Goal: Information Seeking & Learning: Learn about a topic

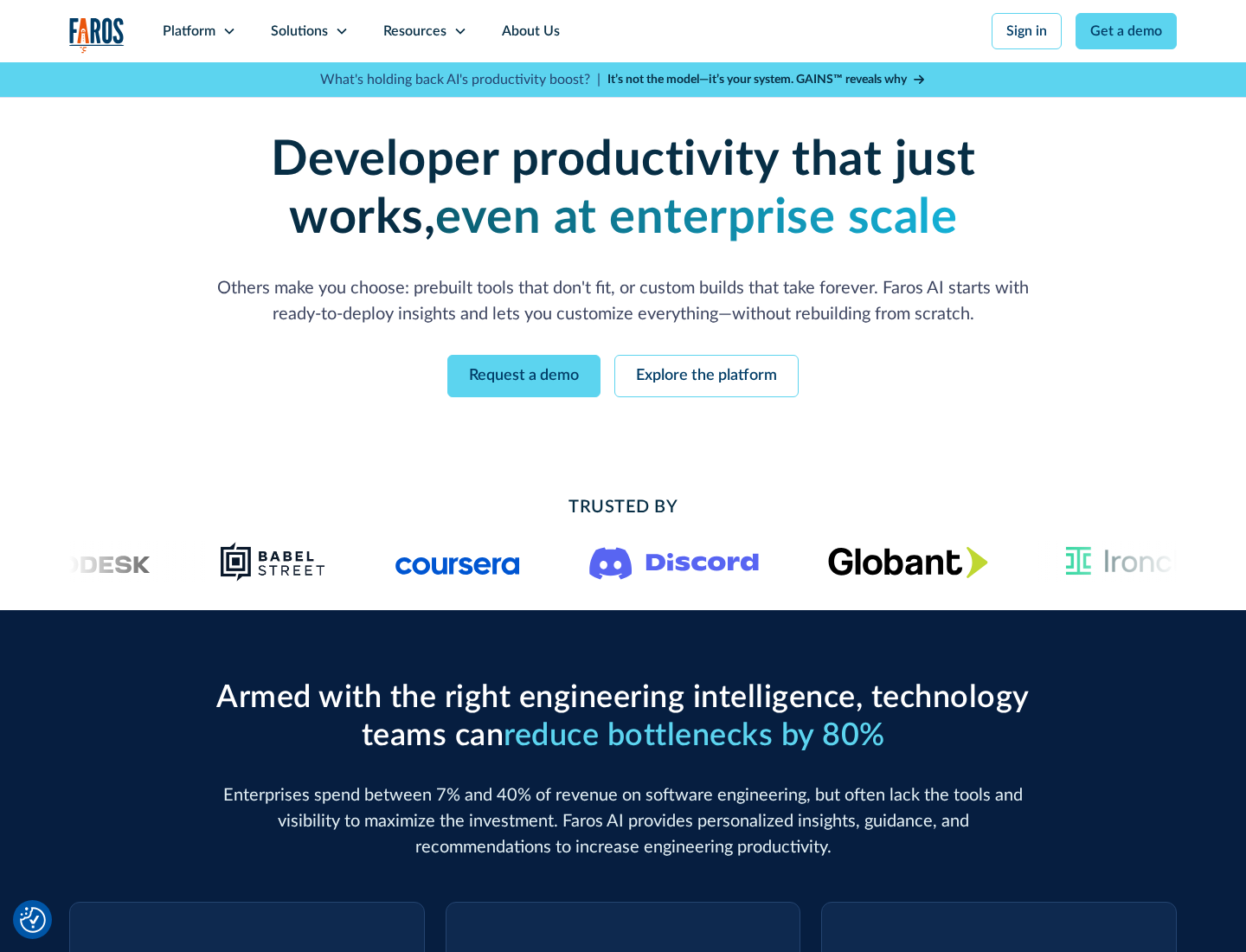
click at [229, 31] on icon at bounding box center [229, 31] width 14 height 14
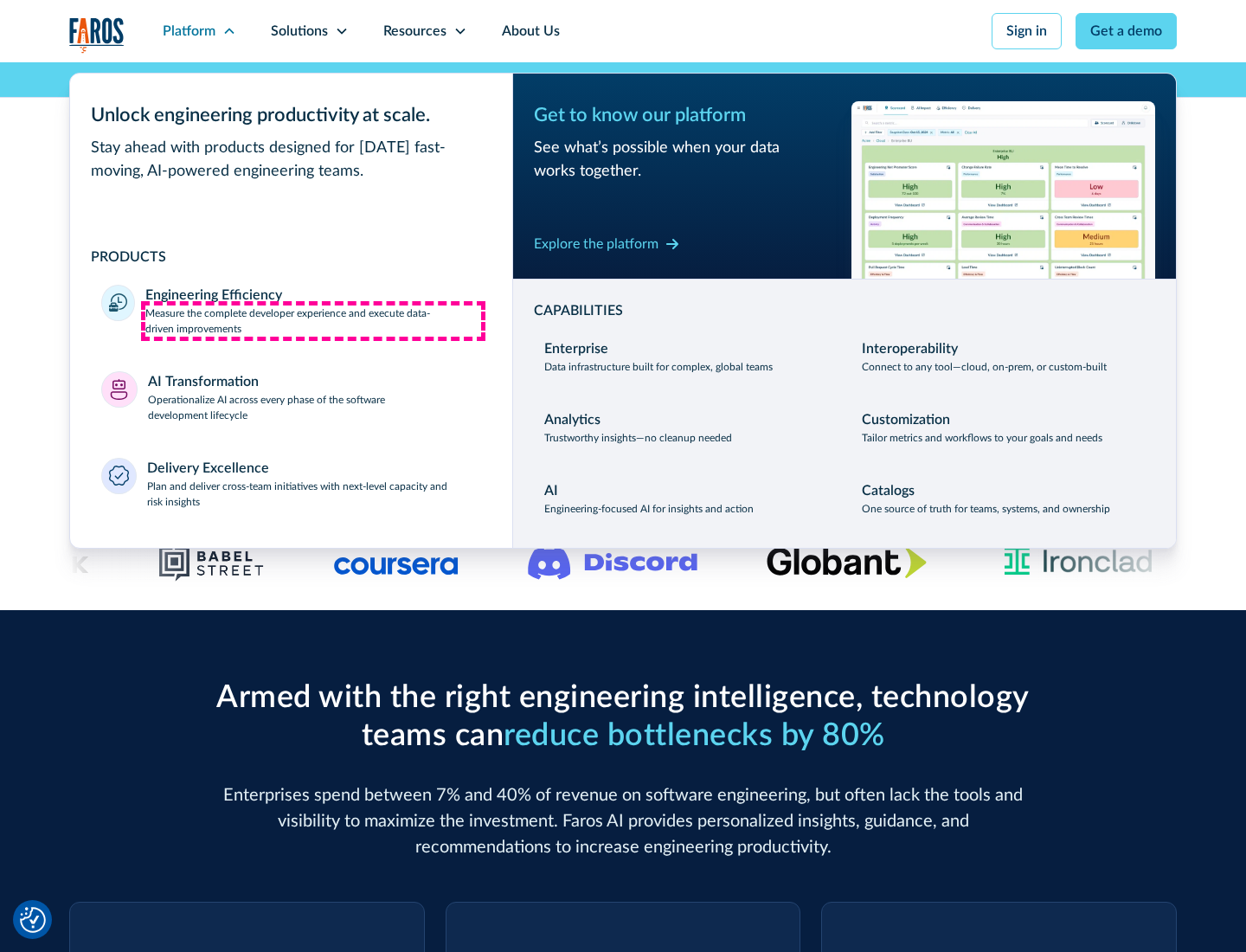
click at [313, 320] on p "Measure the complete developer experience and execute data-driven improvements" at bounding box center [313, 321] width 336 height 31
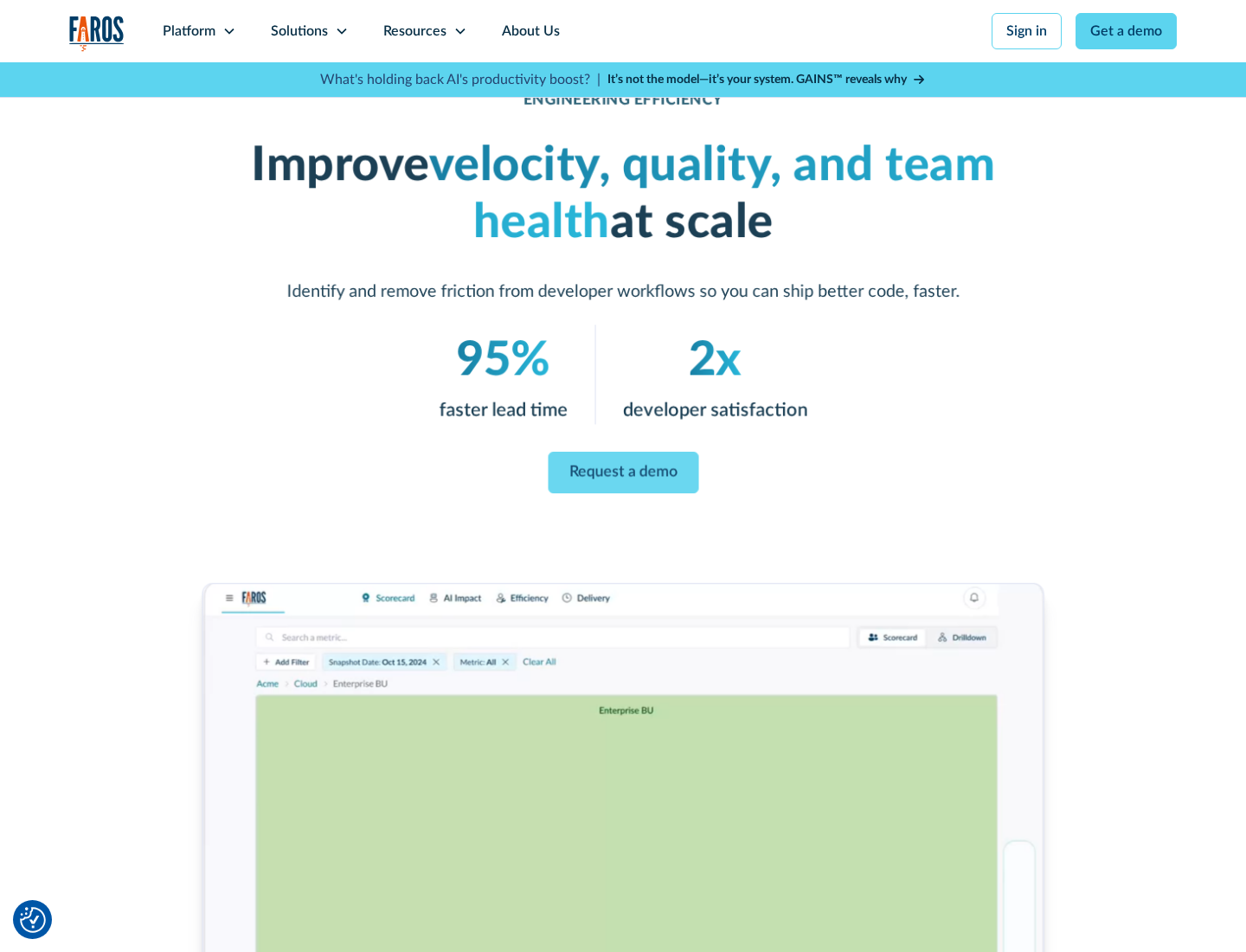
click at [623, 473] on link "Request a demo" at bounding box center [623, 473] width 151 height 42
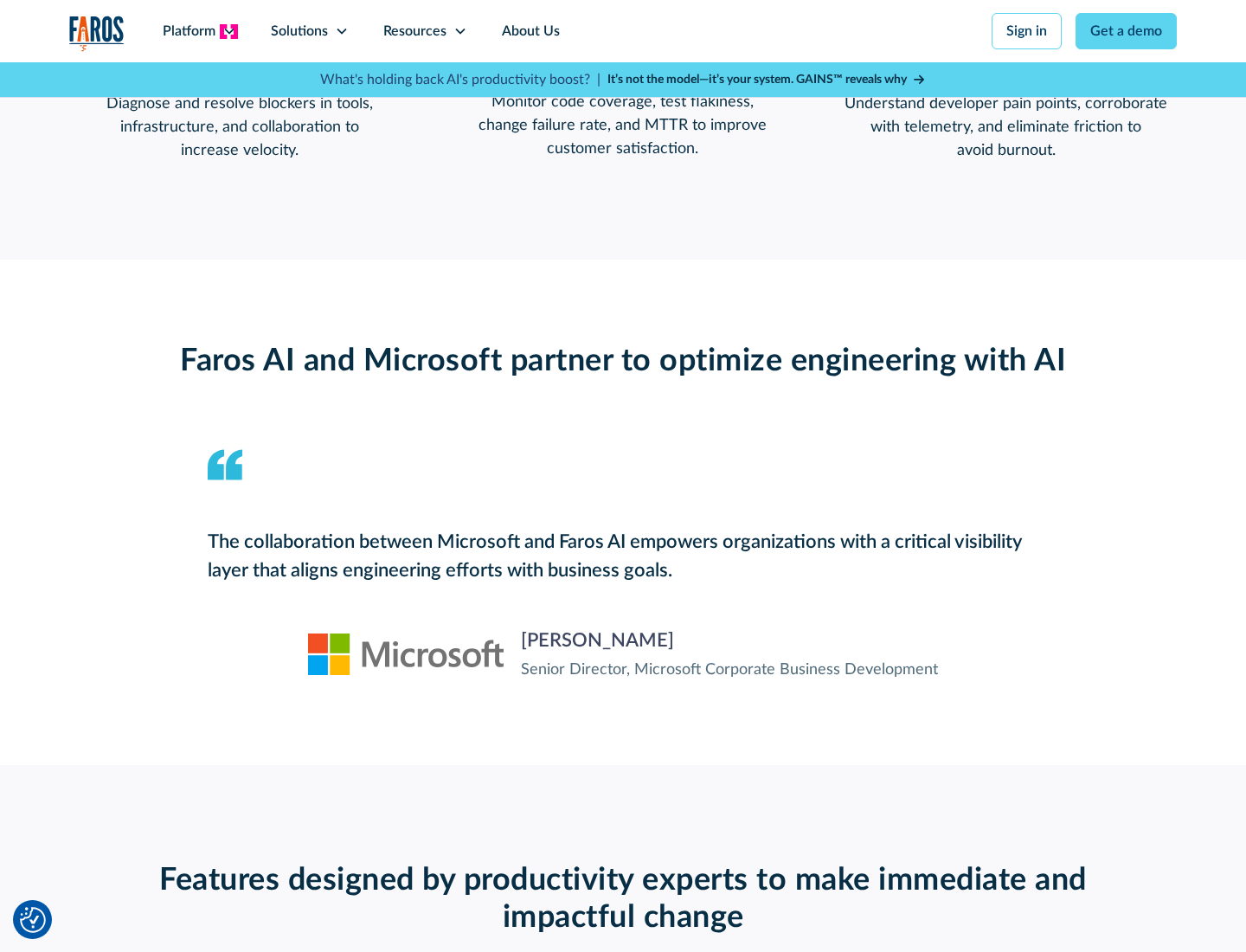
click at [229, 31] on icon at bounding box center [229, 31] width 14 height 14
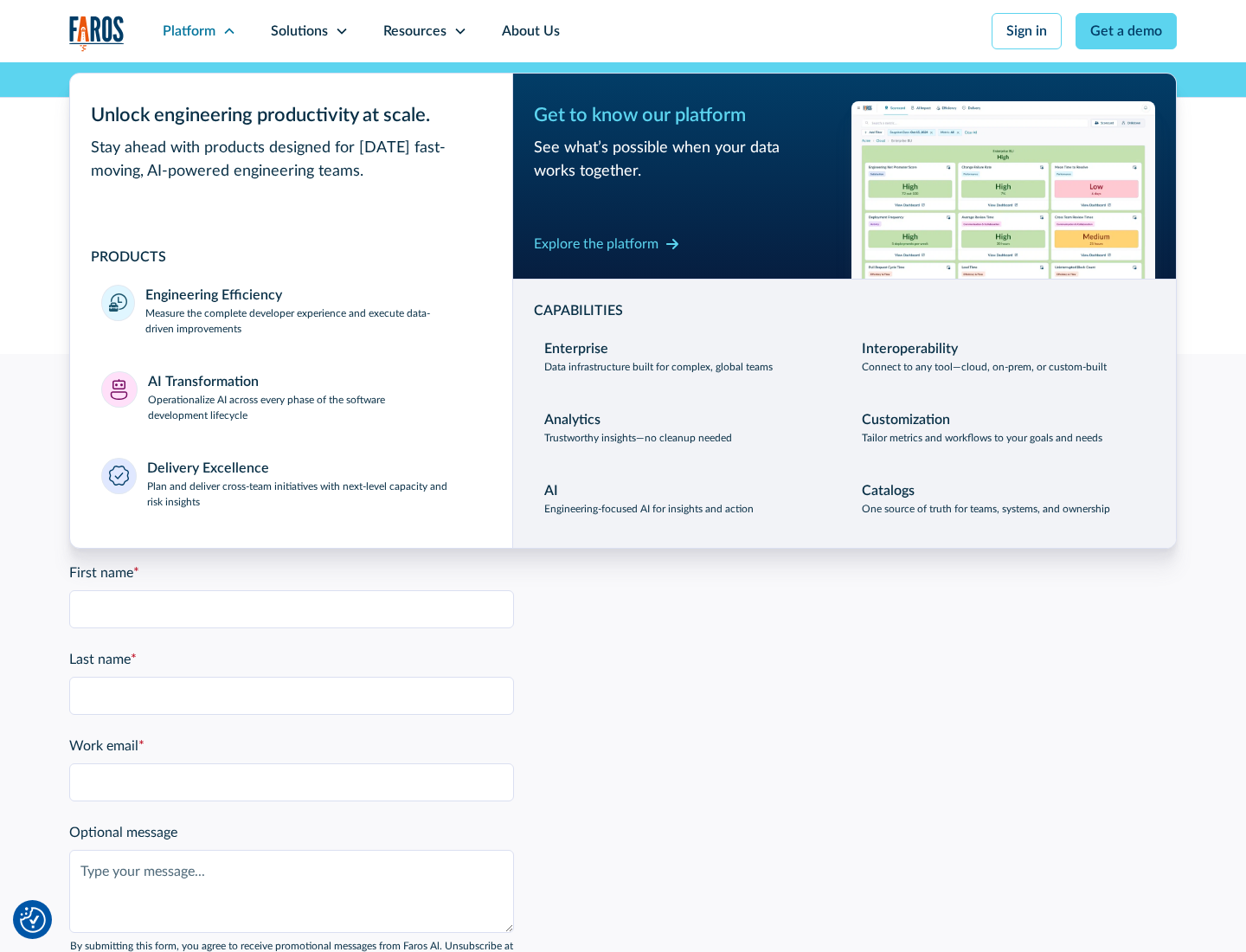
scroll to position [3798, 0]
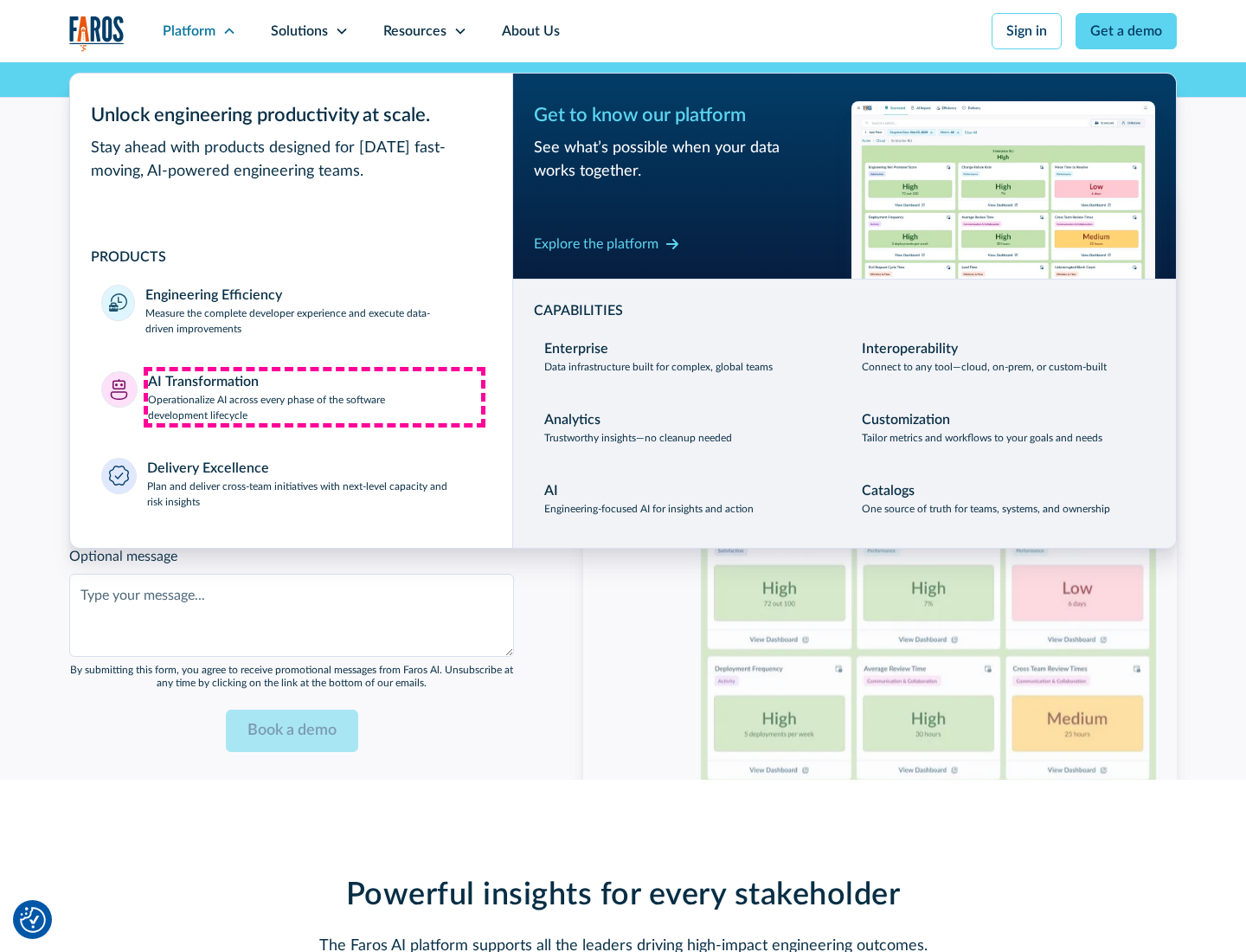
click at [314, 396] on p "Operationalize AI across every phase of the software development lifecycle" at bounding box center [315, 408] width 334 height 31
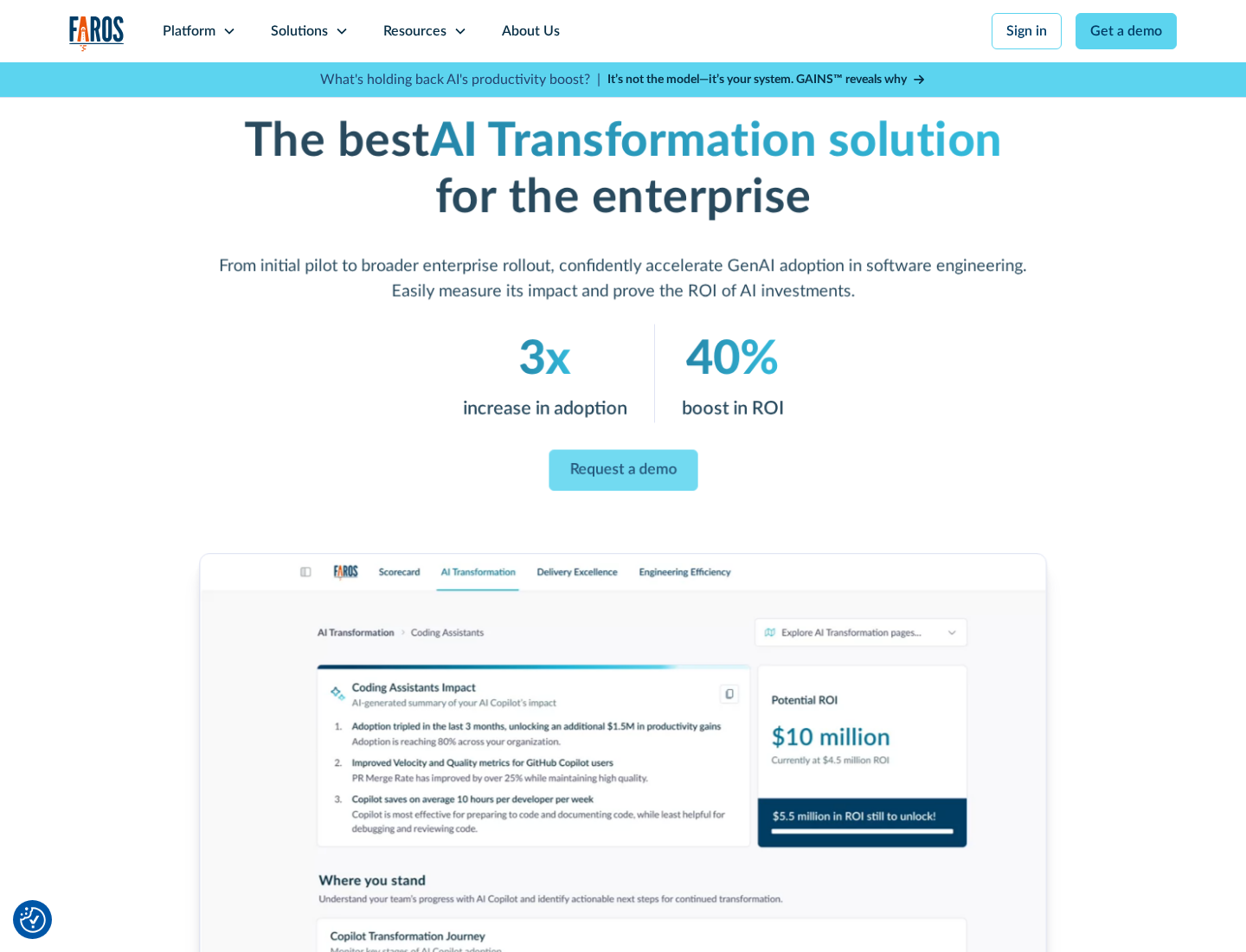
click at [623, 470] on link "Request a demo" at bounding box center [623, 471] width 149 height 42
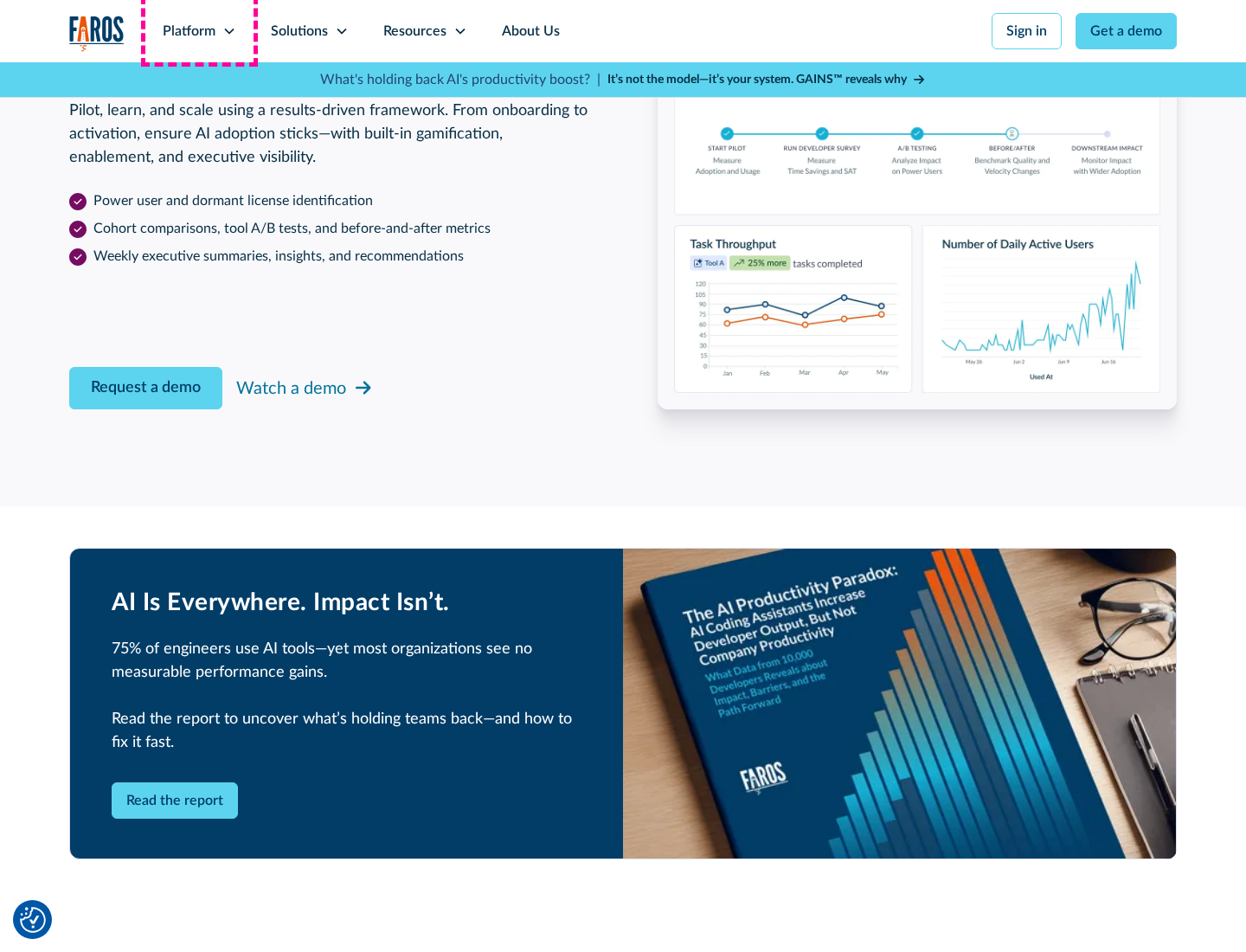
click at [199, 31] on div "Platform" at bounding box center [188, 31] width 53 height 21
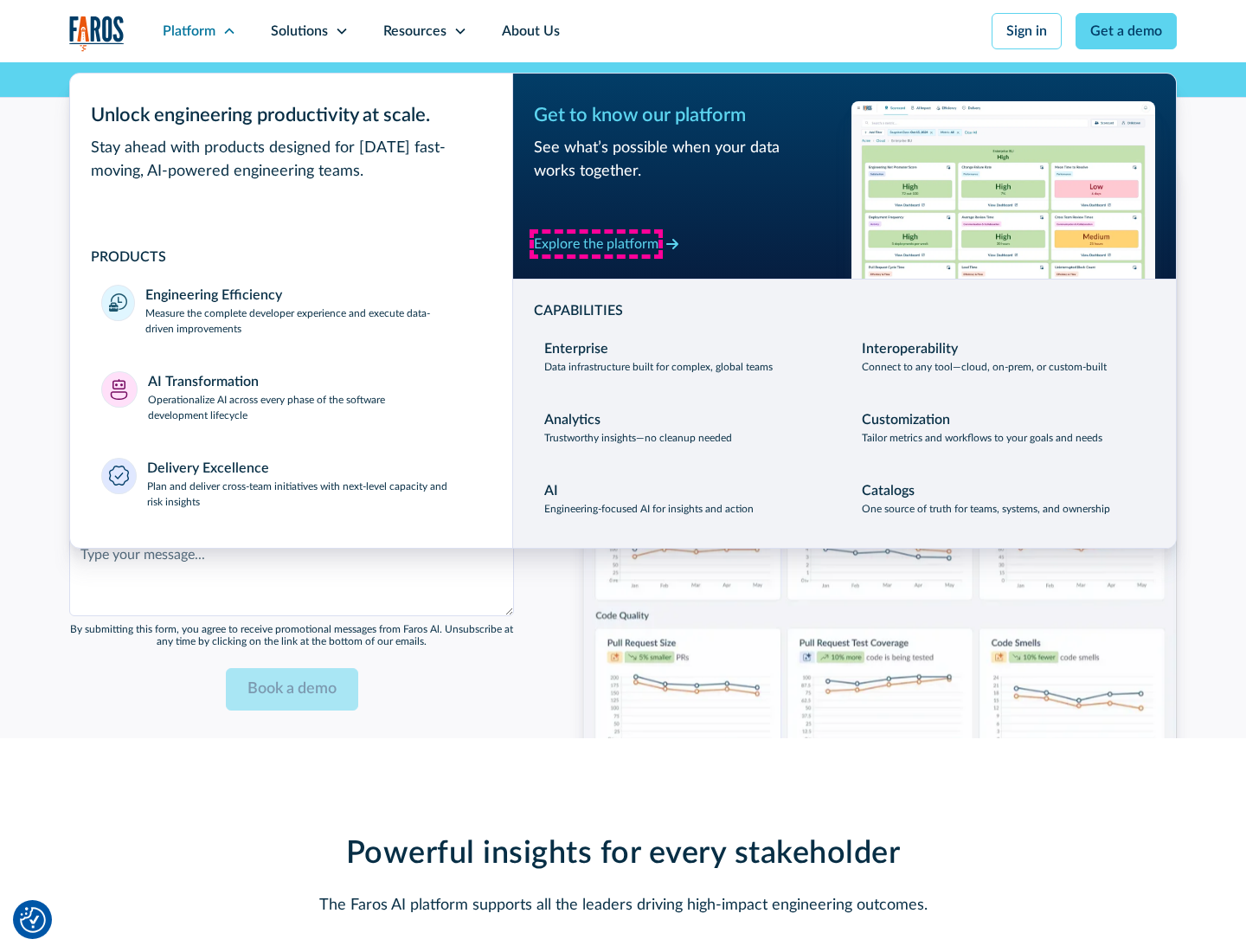
scroll to position [4214, 0]
click at [596, 243] on div "Explore the platform" at bounding box center [596, 244] width 125 height 21
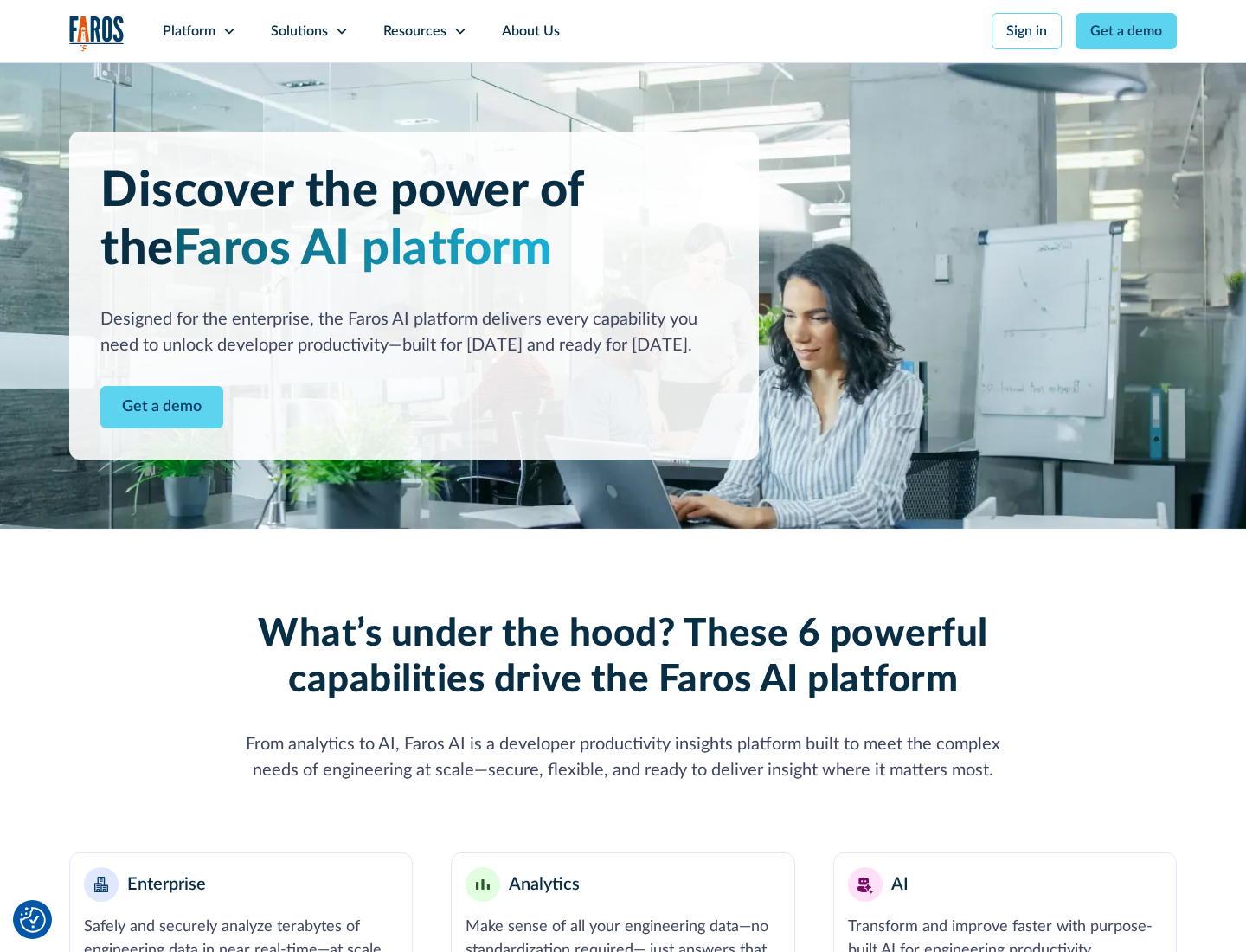
click at [162, 407] on link "Get a demo" at bounding box center [161, 407] width 123 height 43
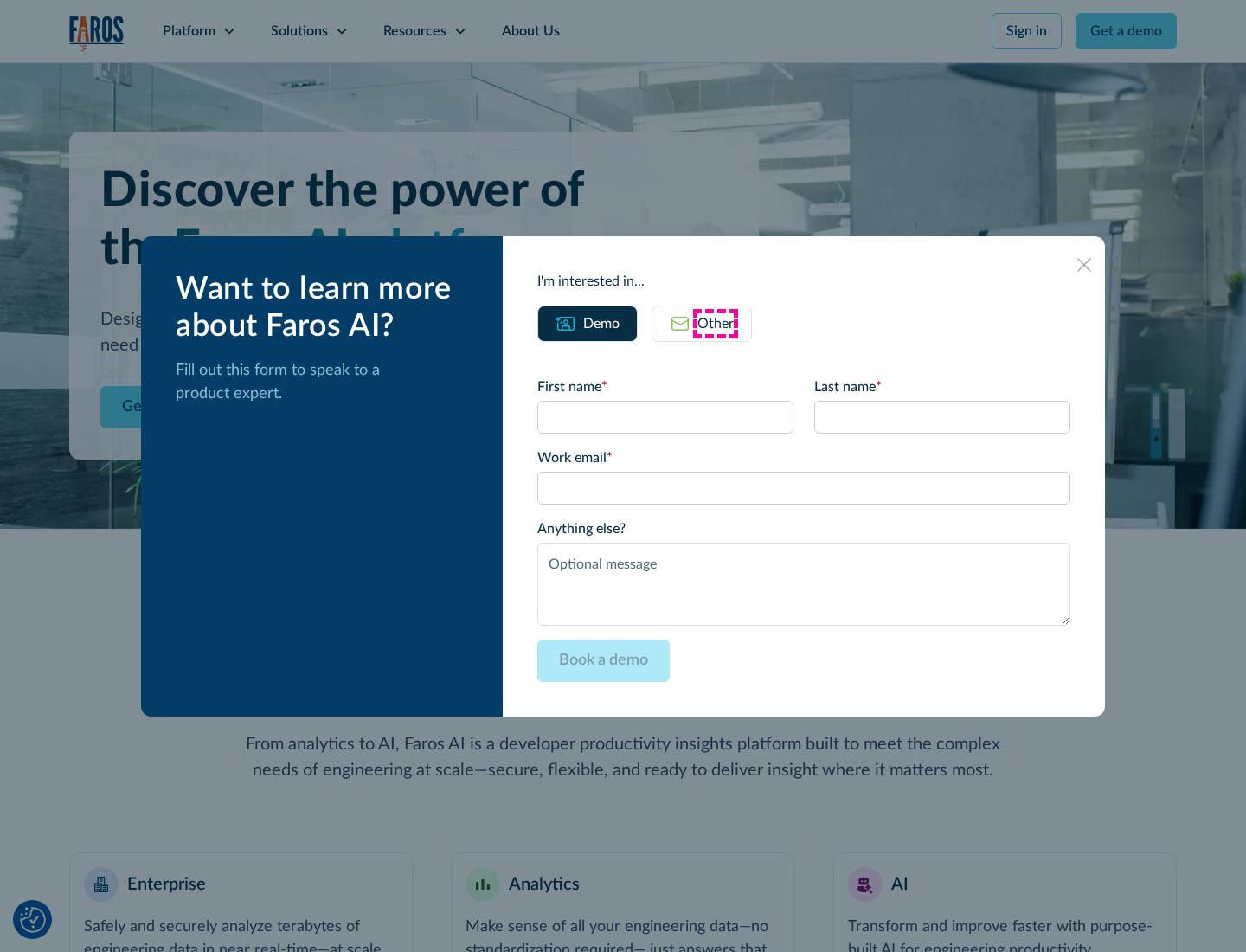
click at [715, 323] on div "Other" at bounding box center [716, 324] width 37 height 21
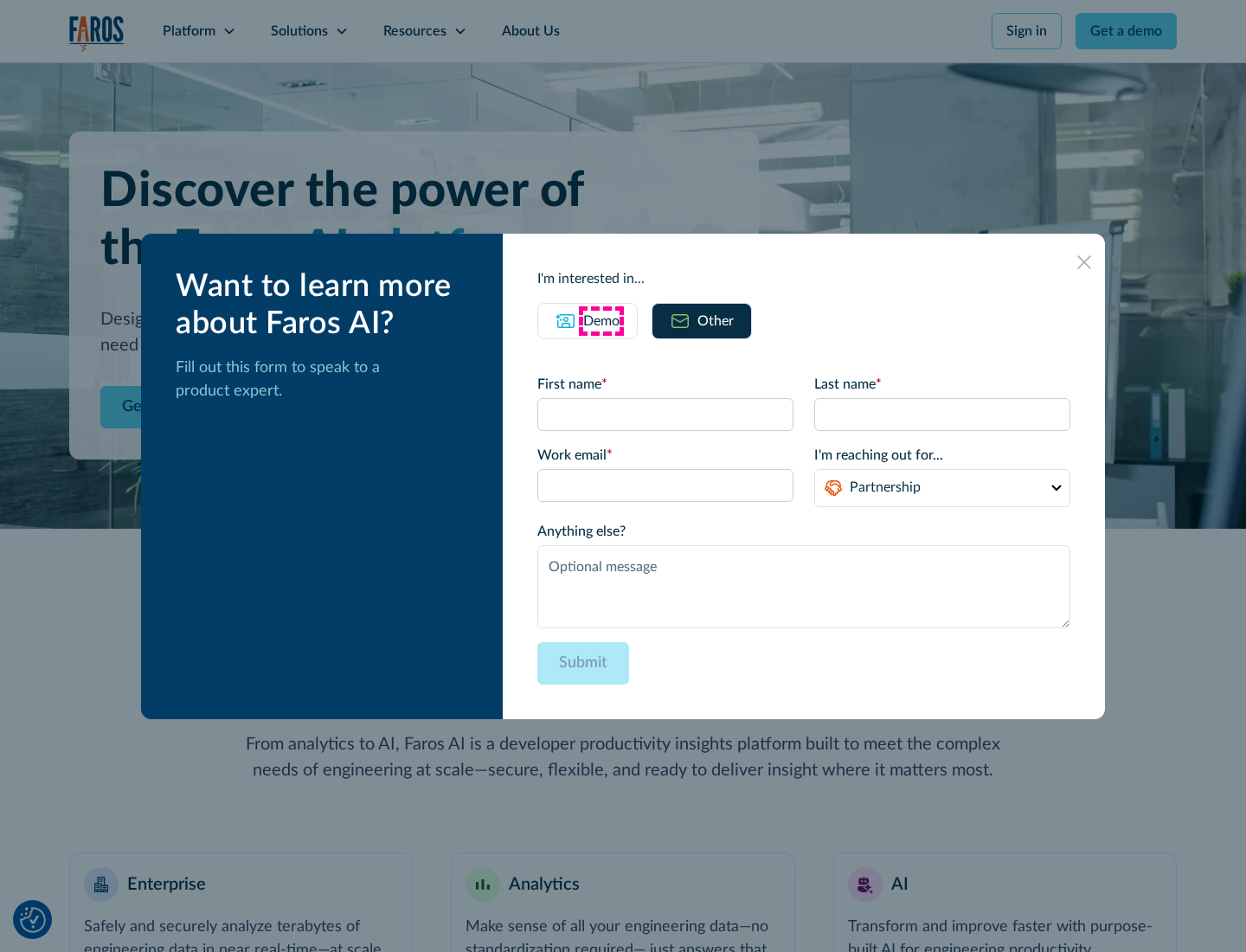
click at [601, 320] on div "Demo" at bounding box center [602, 321] width 37 height 21
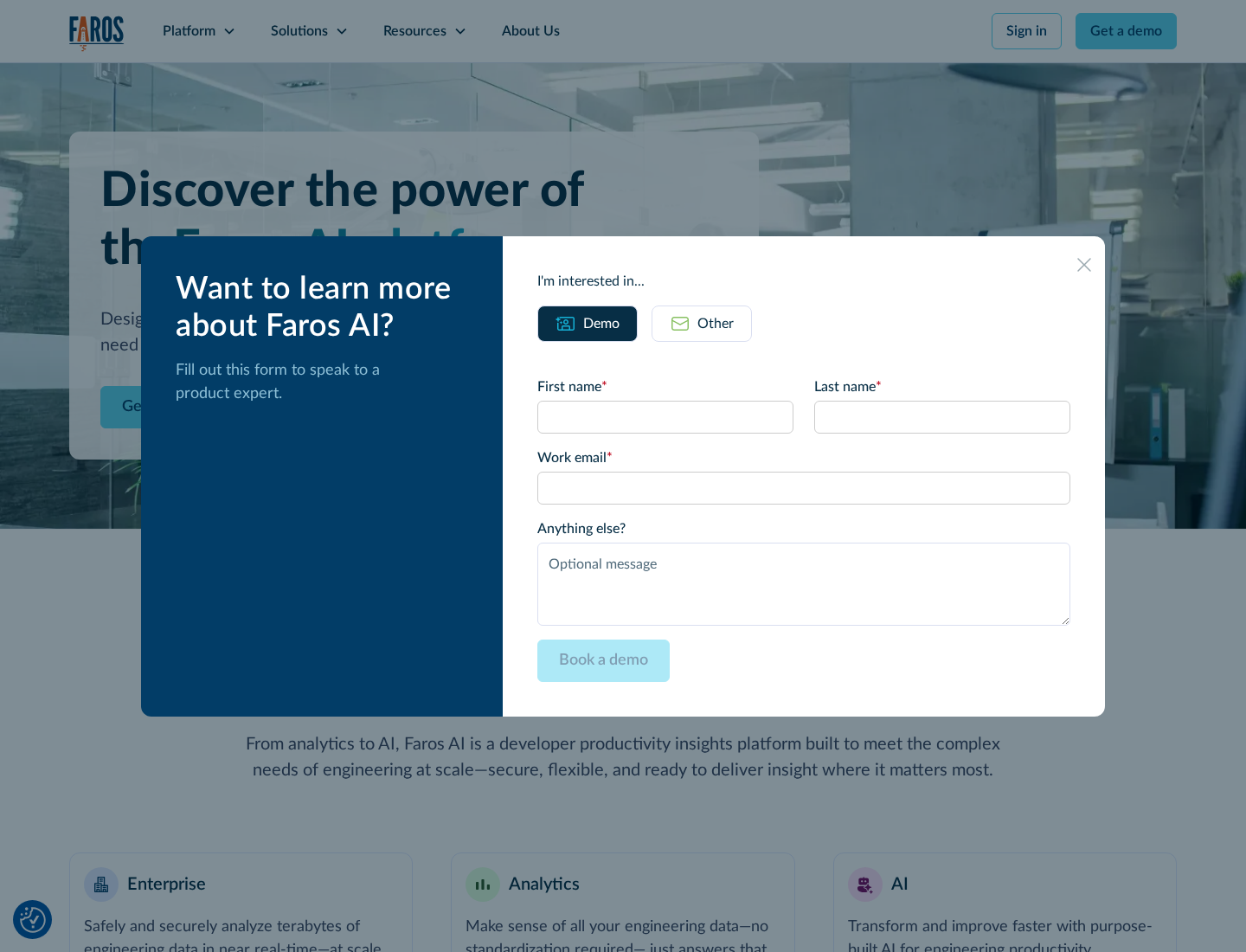
click at [1085, 264] on icon at bounding box center [1085, 265] width 14 height 14
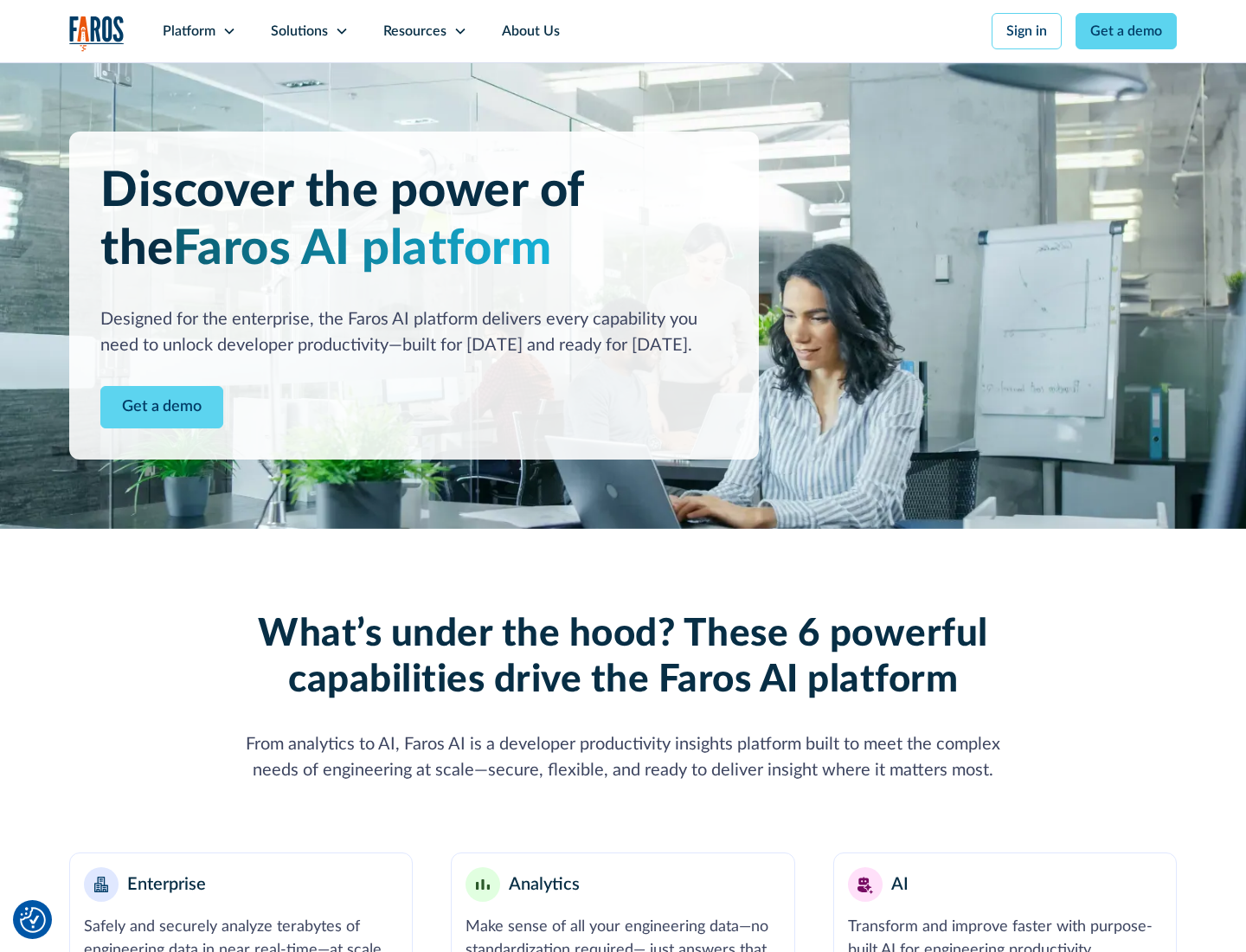
click at [229, 31] on icon at bounding box center [229, 31] width 14 height 14
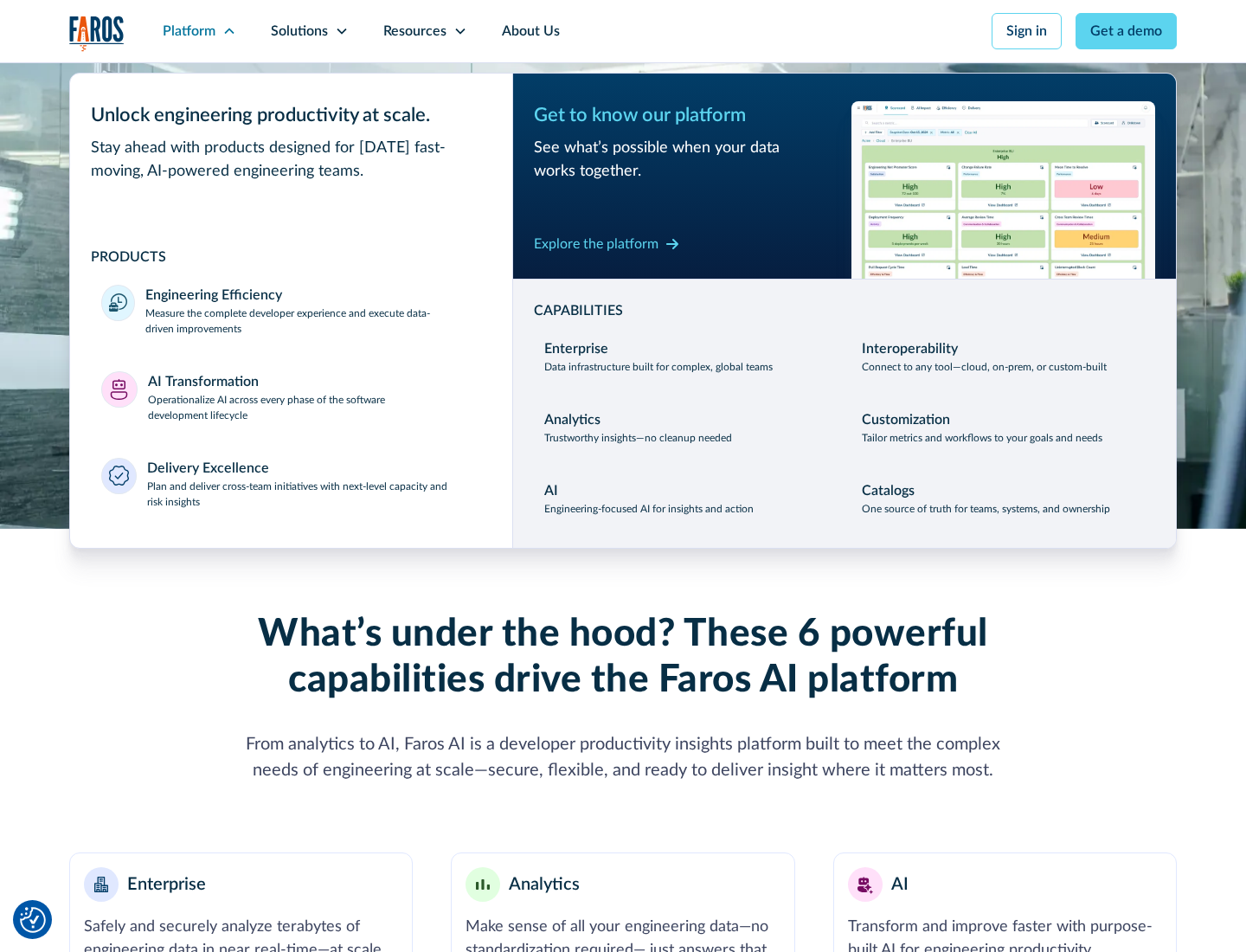
click at [313, 493] on p "Plan and deliver cross-team initiatives with next-level capacity and risk insig…" at bounding box center [315, 495] width 335 height 31
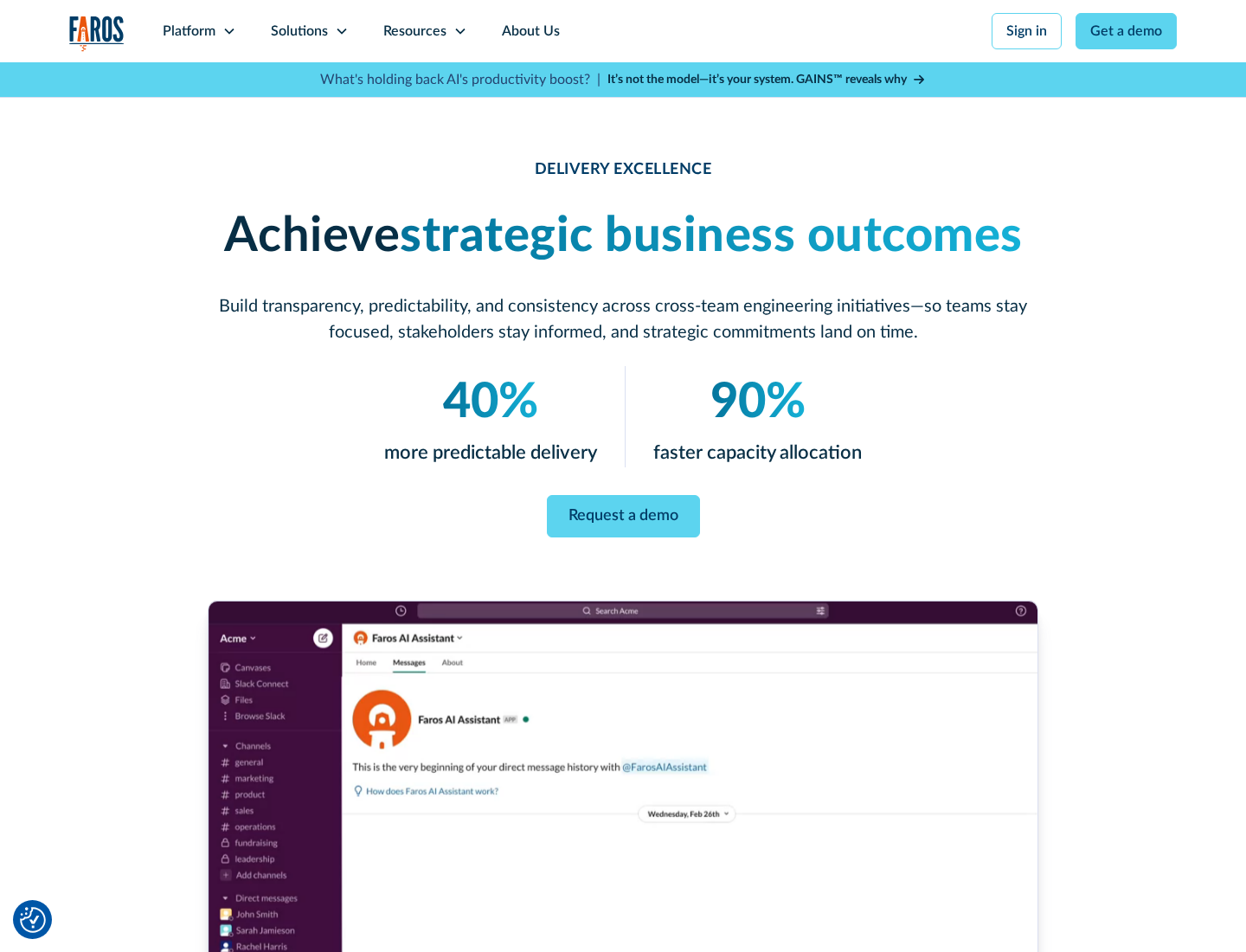
click at [341, 31] on icon at bounding box center [342, 31] width 14 height 14
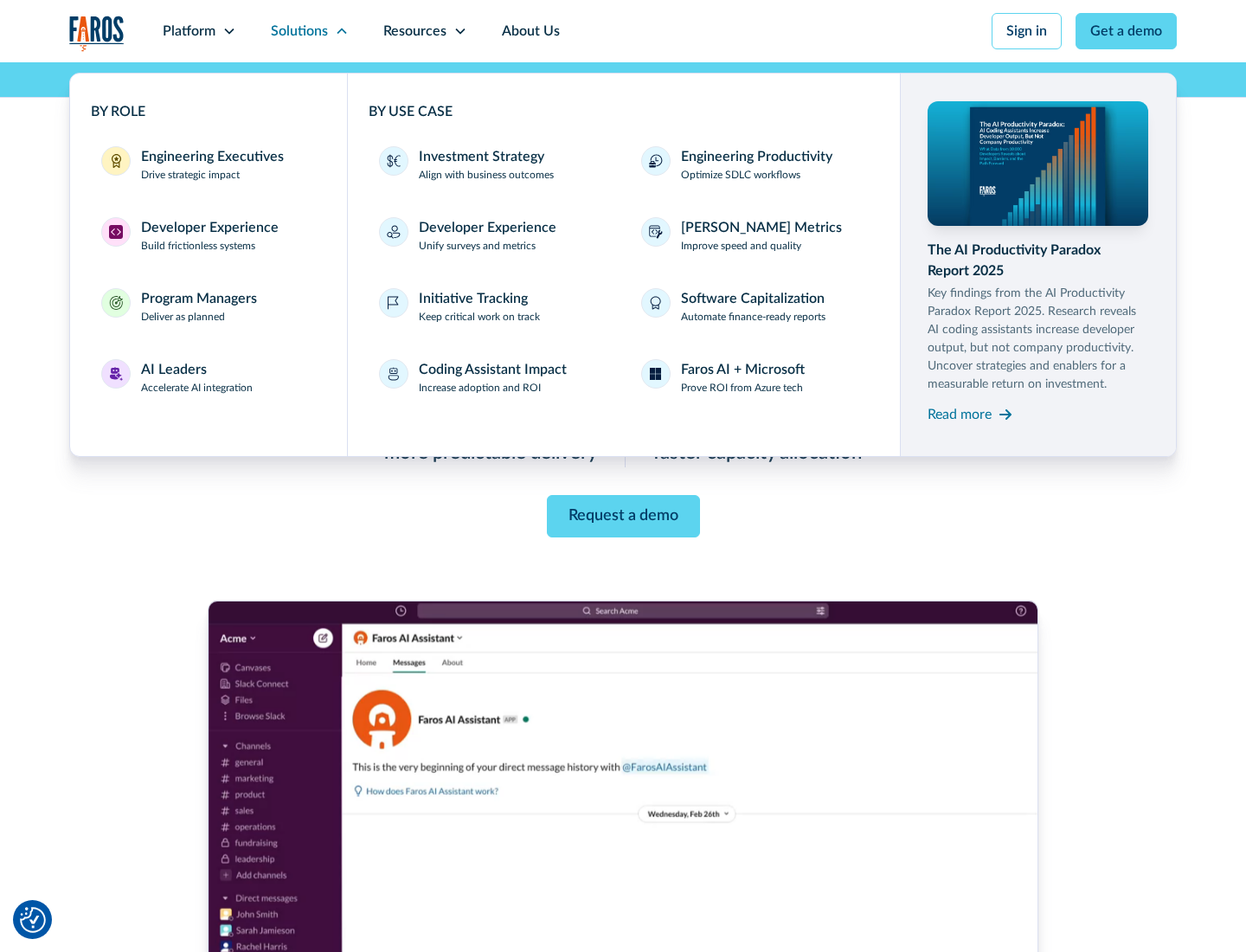
click at [208, 164] on div "Engineering Executives" at bounding box center [213, 157] width 143 height 21
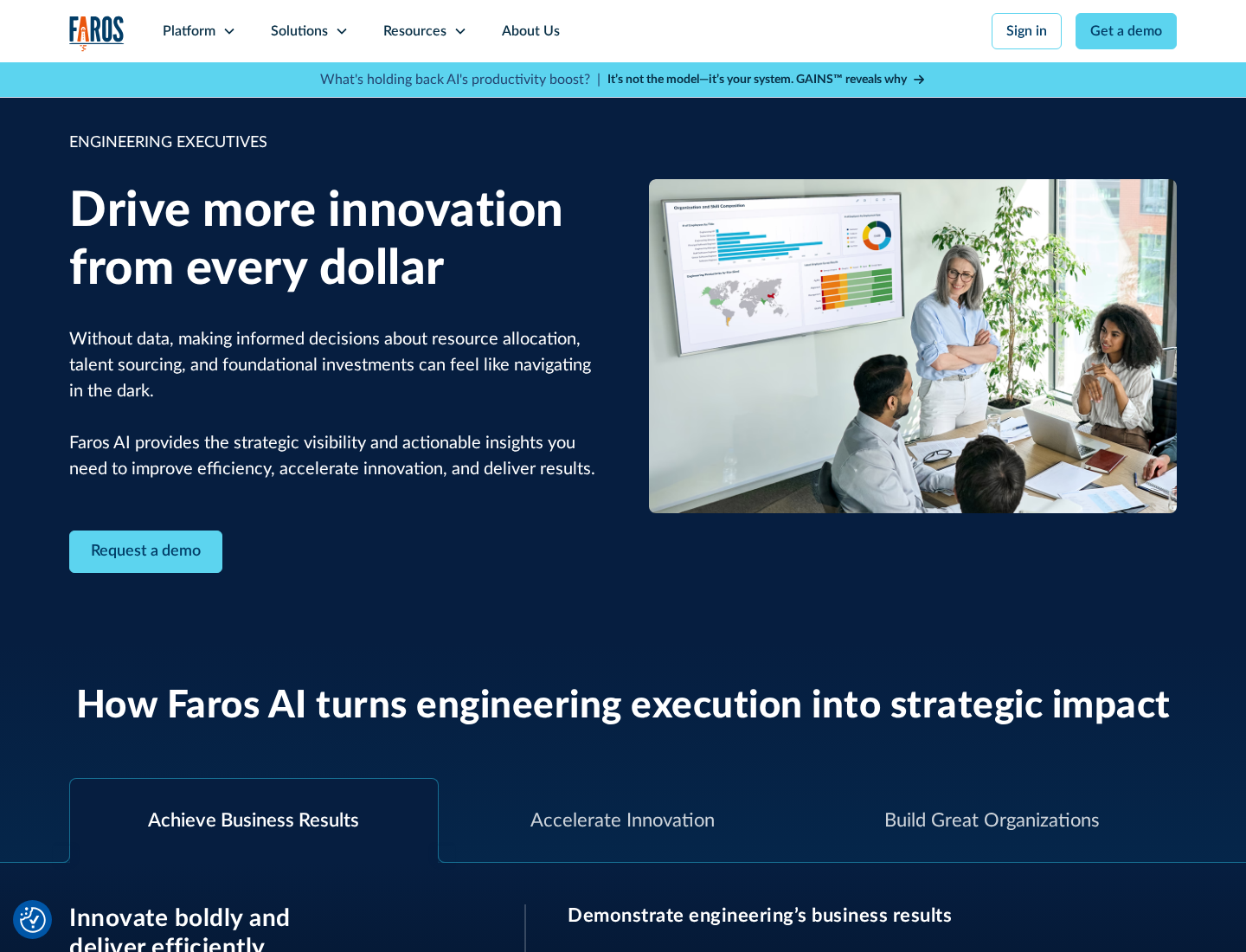
click at [341, 31] on icon at bounding box center [342, 31] width 14 height 14
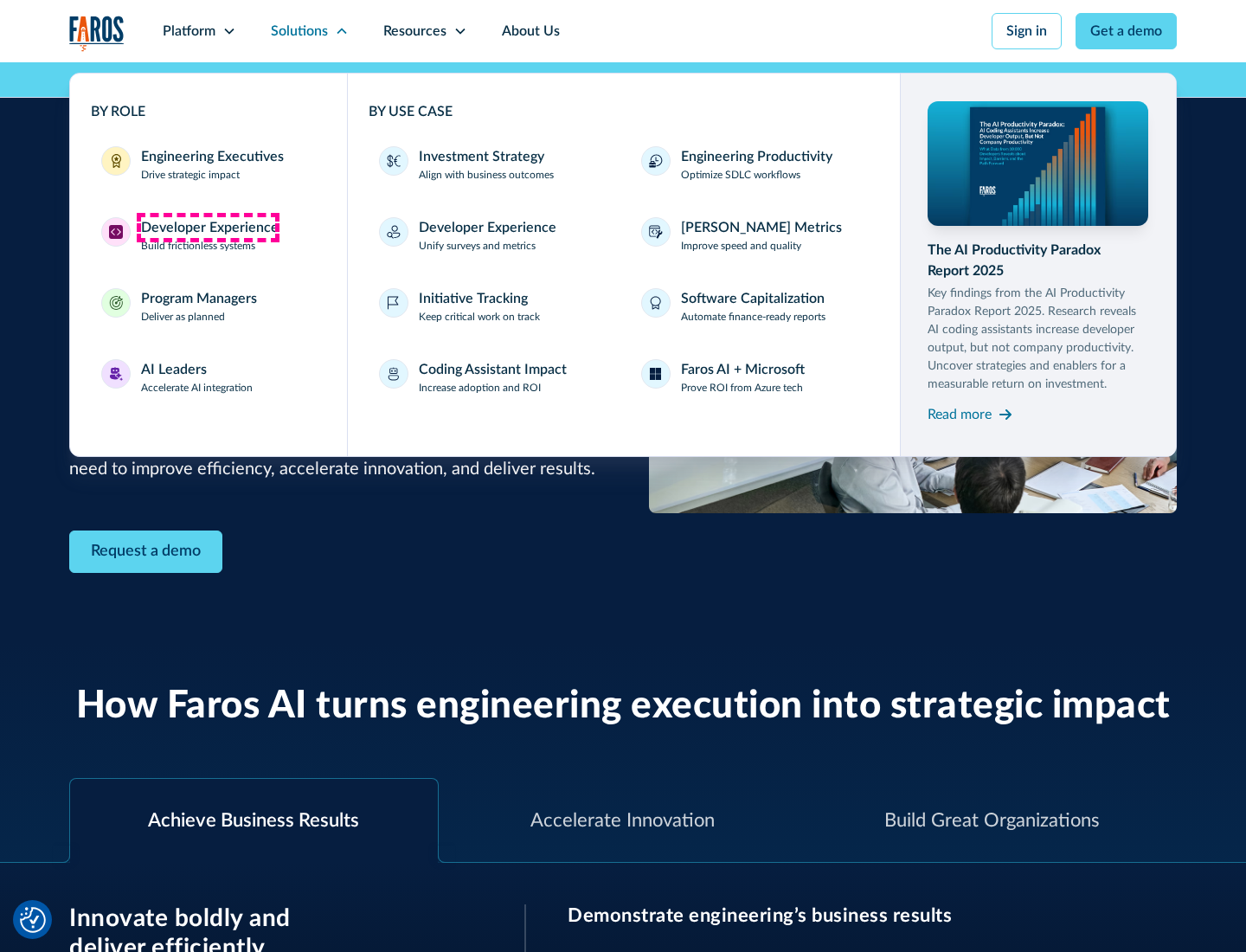
click at [208, 228] on div "Developer Experience" at bounding box center [210, 228] width 138 height 21
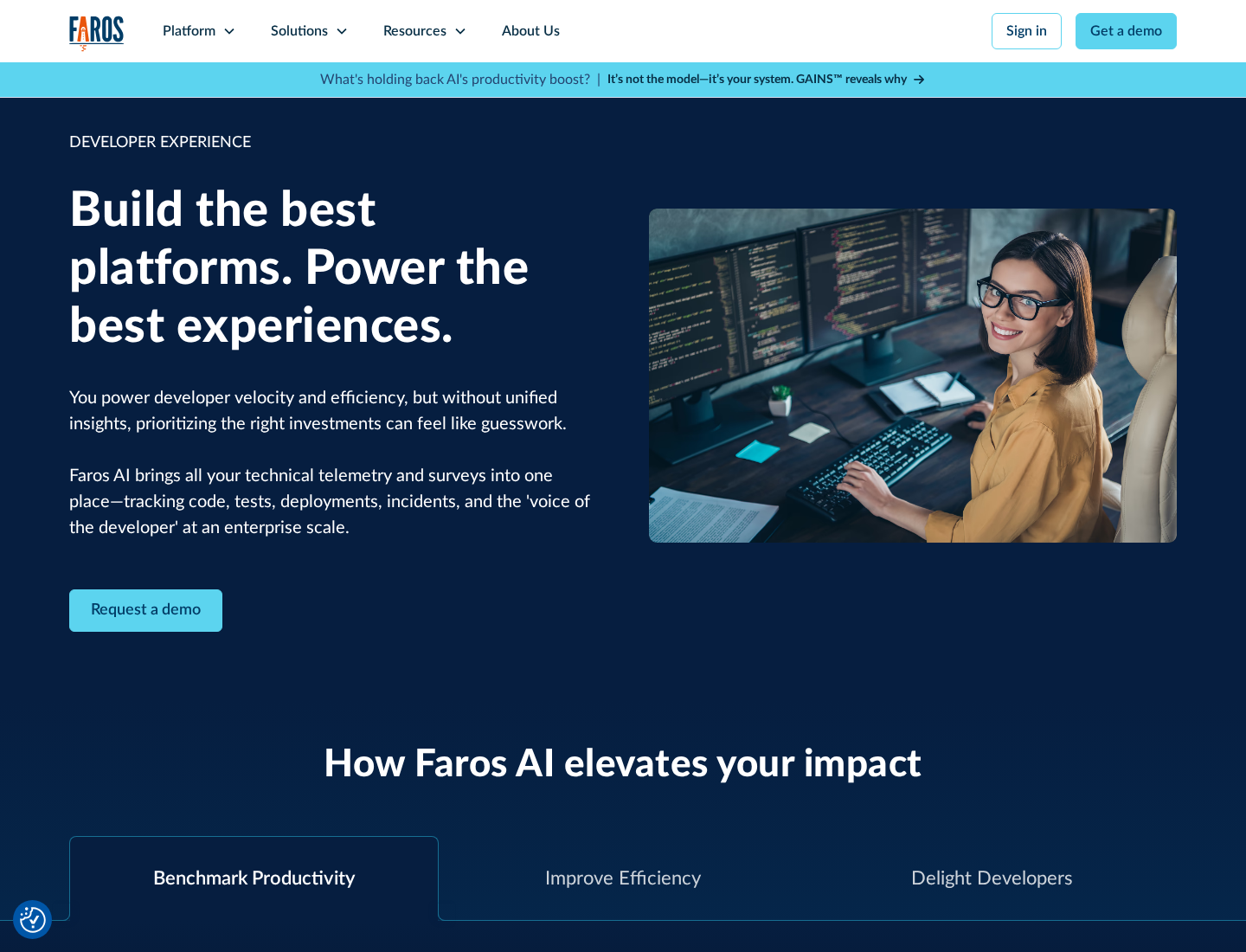
click at [309, 31] on div "Solutions" at bounding box center [298, 31] width 57 height 21
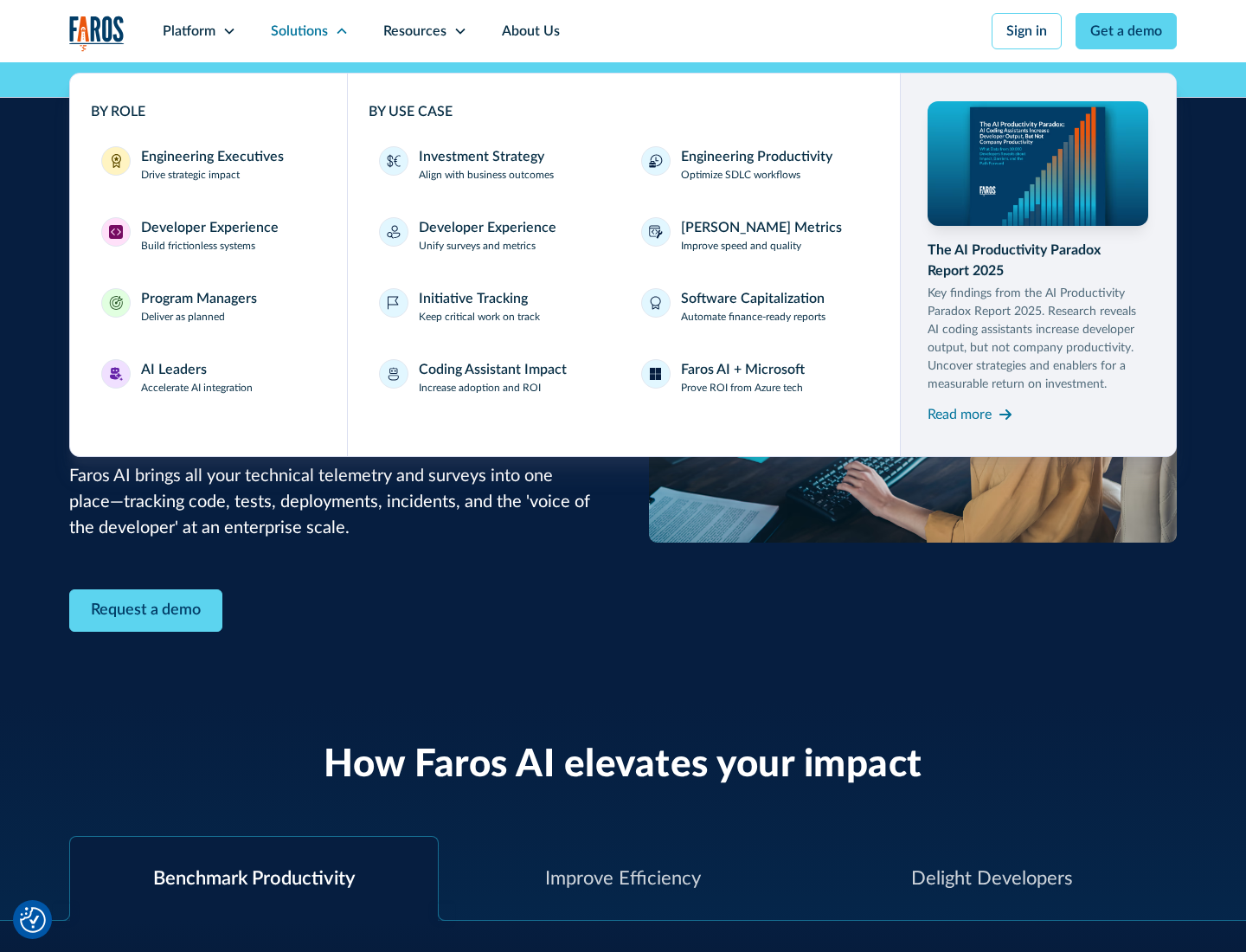
click at [198, 306] on div "Program Managers" at bounding box center [199, 298] width 116 height 21
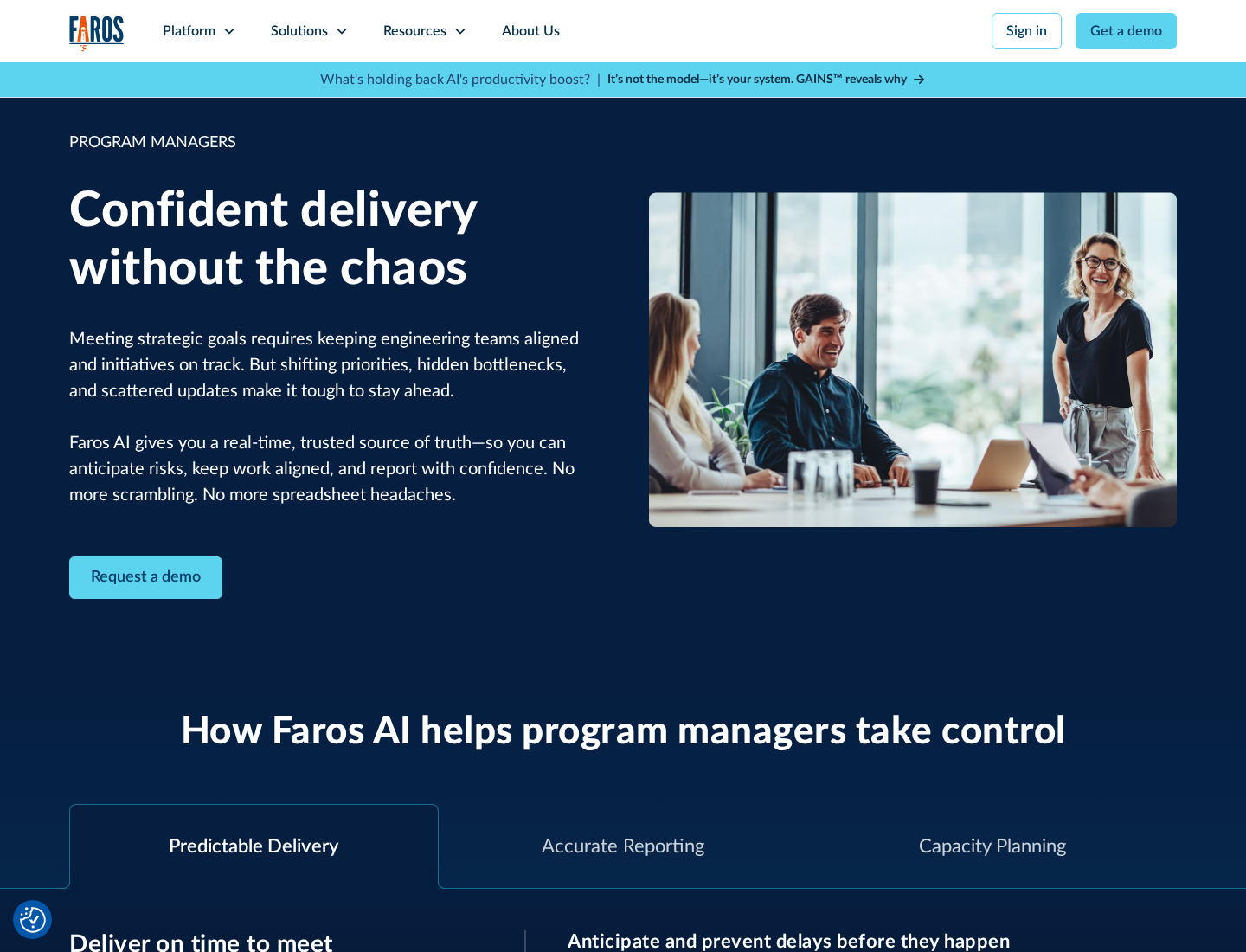
click at [341, 31] on icon at bounding box center [342, 31] width 14 height 14
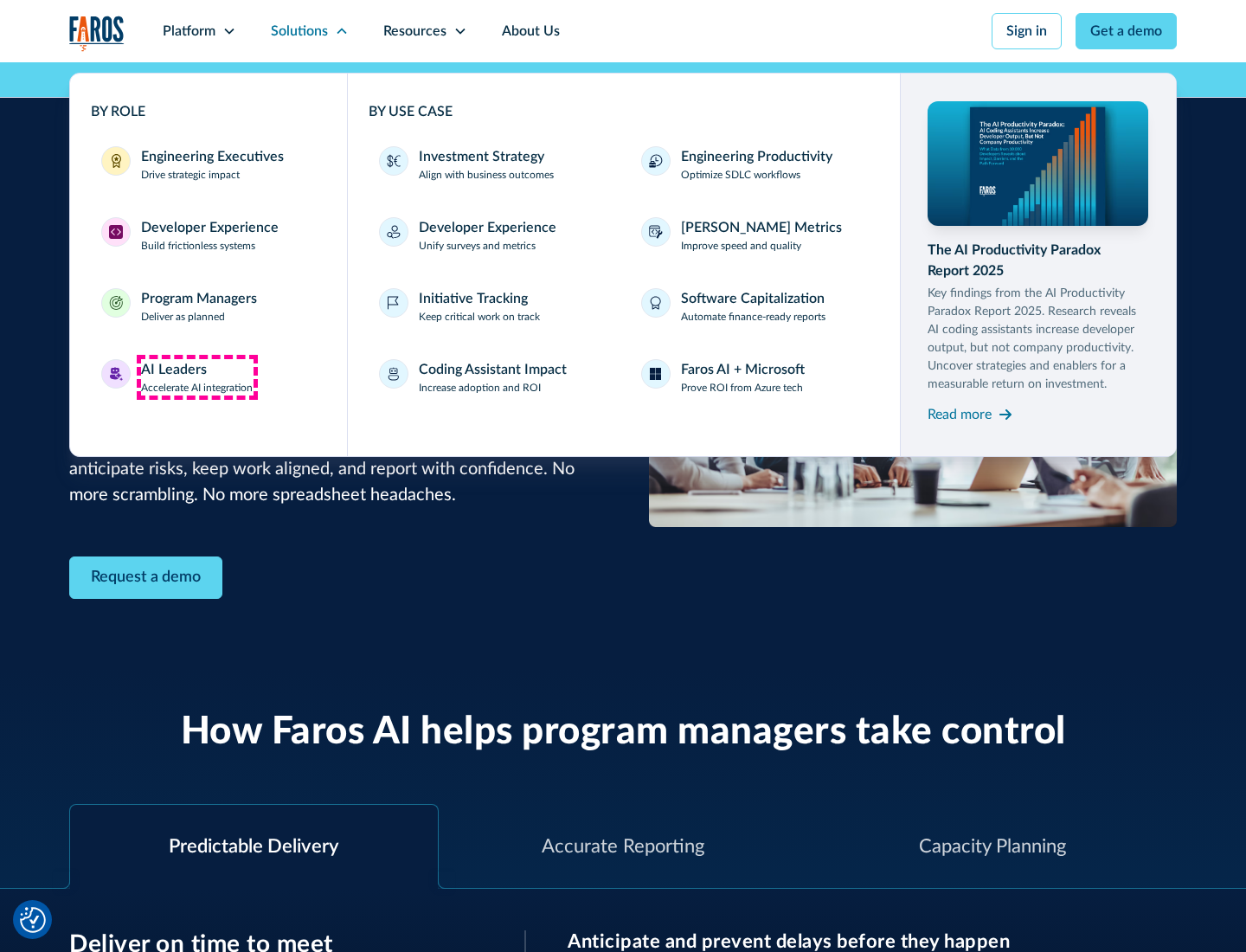
click at [197, 378] on div "AI Leaders" at bounding box center [174, 370] width 65 height 21
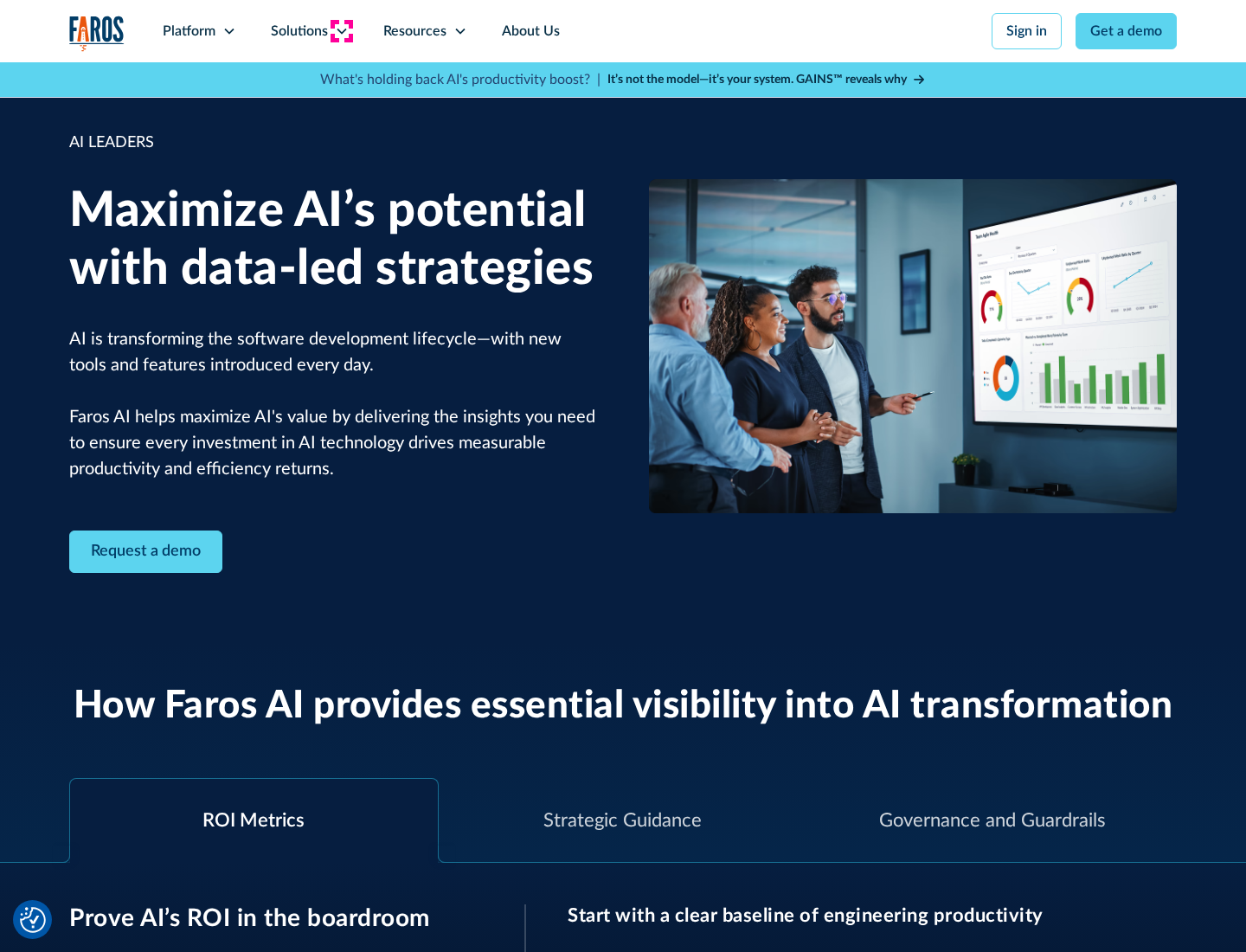
click at [341, 31] on icon at bounding box center [342, 31] width 14 height 14
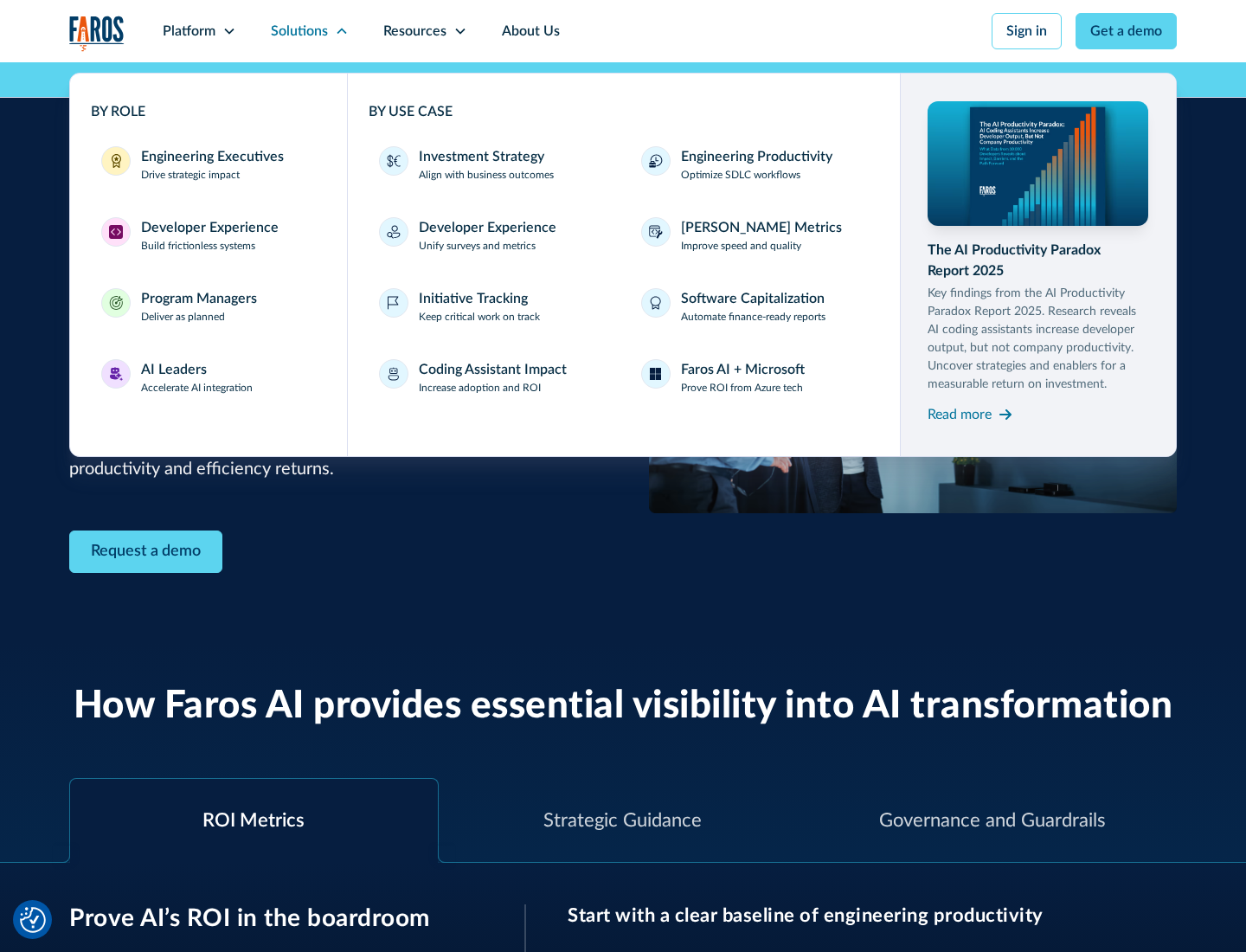
click at [480, 157] on div "Investment Strategy" at bounding box center [482, 157] width 126 height 21
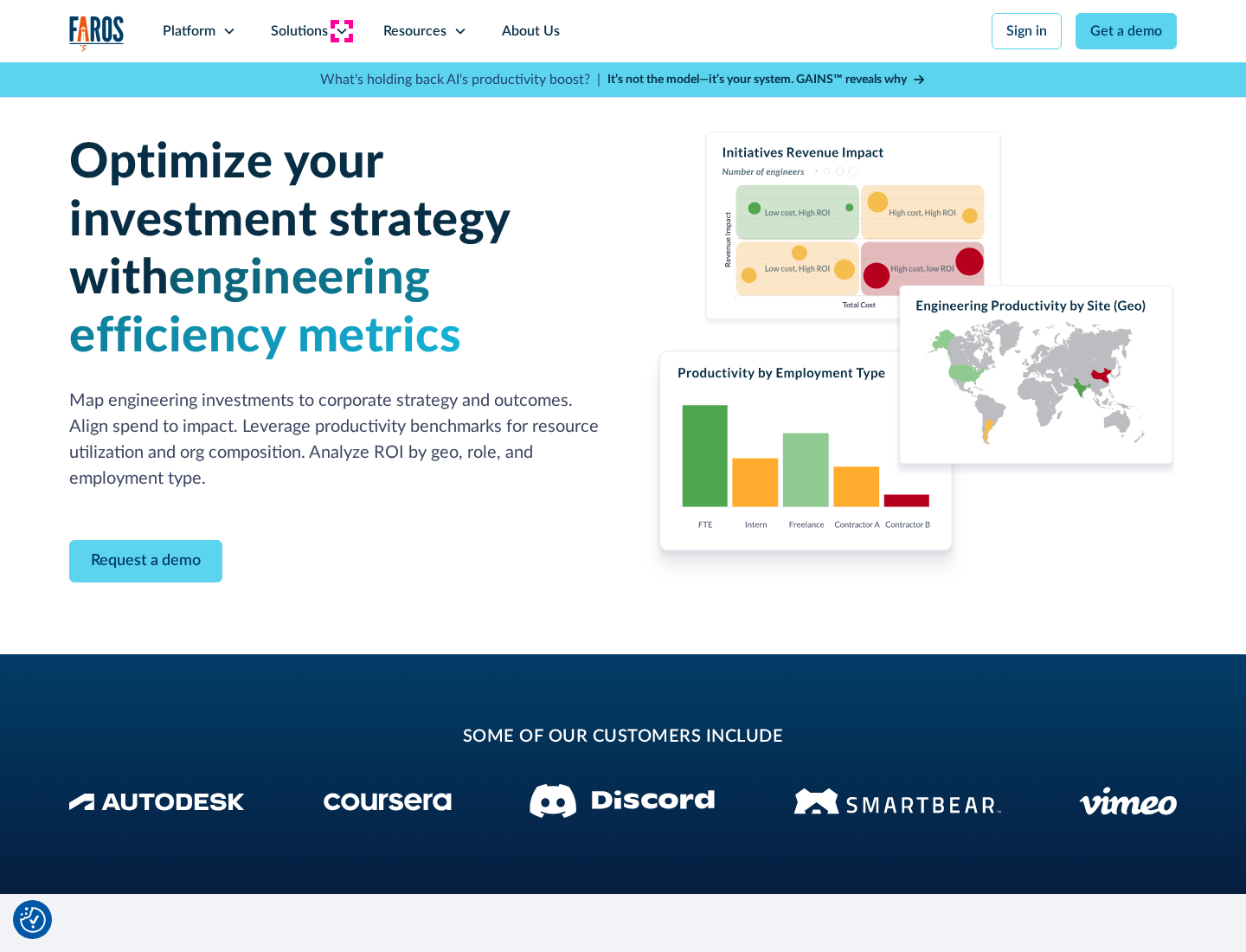
click at [341, 31] on icon at bounding box center [342, 31] width 14 height 14
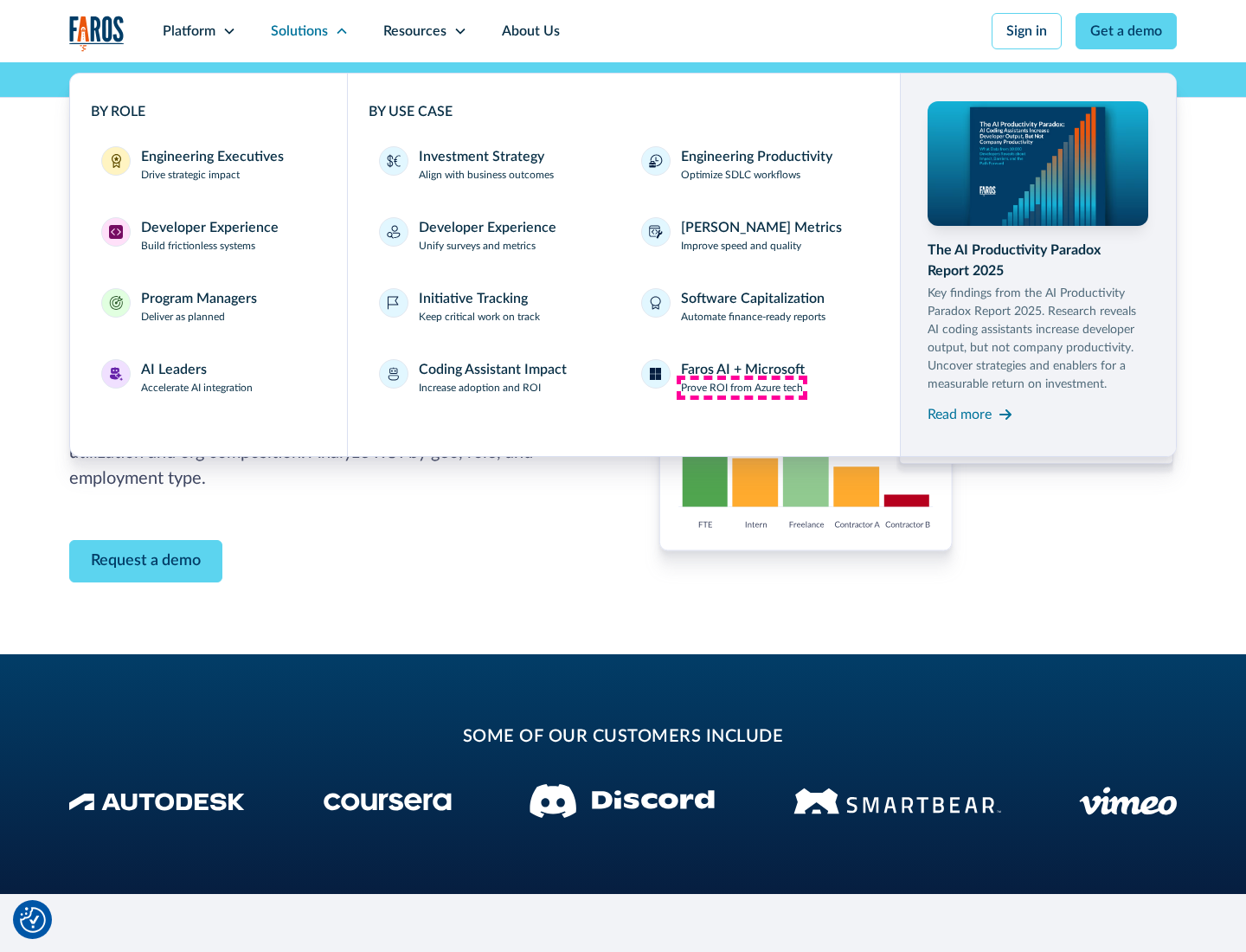
click at [742, 387] on p "Prove ROI from Azure tech" at bounding box center [743, 387] width 122 height 16
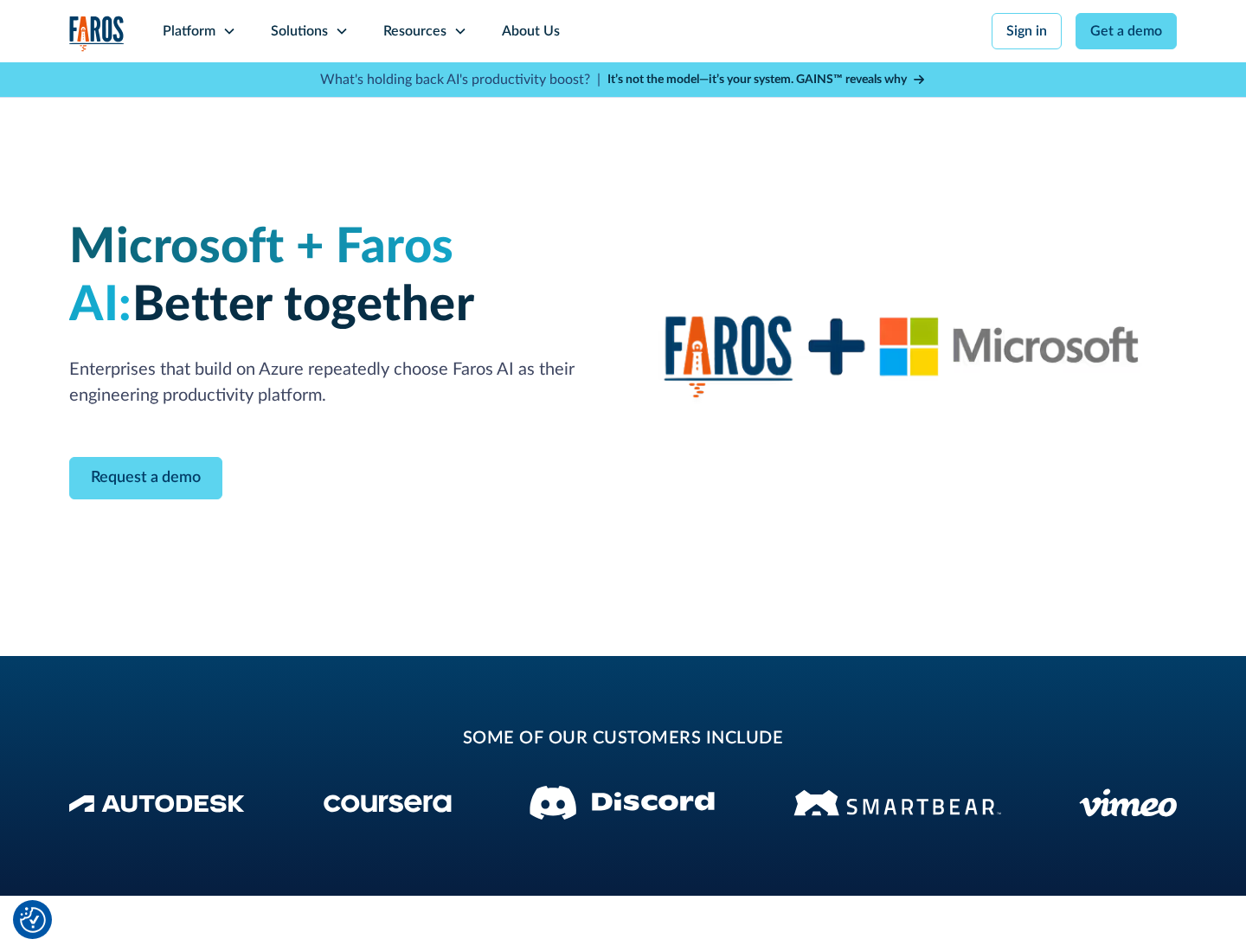
click at [341, 31] on icon at bounding box center [342, 31] width 14 height 14
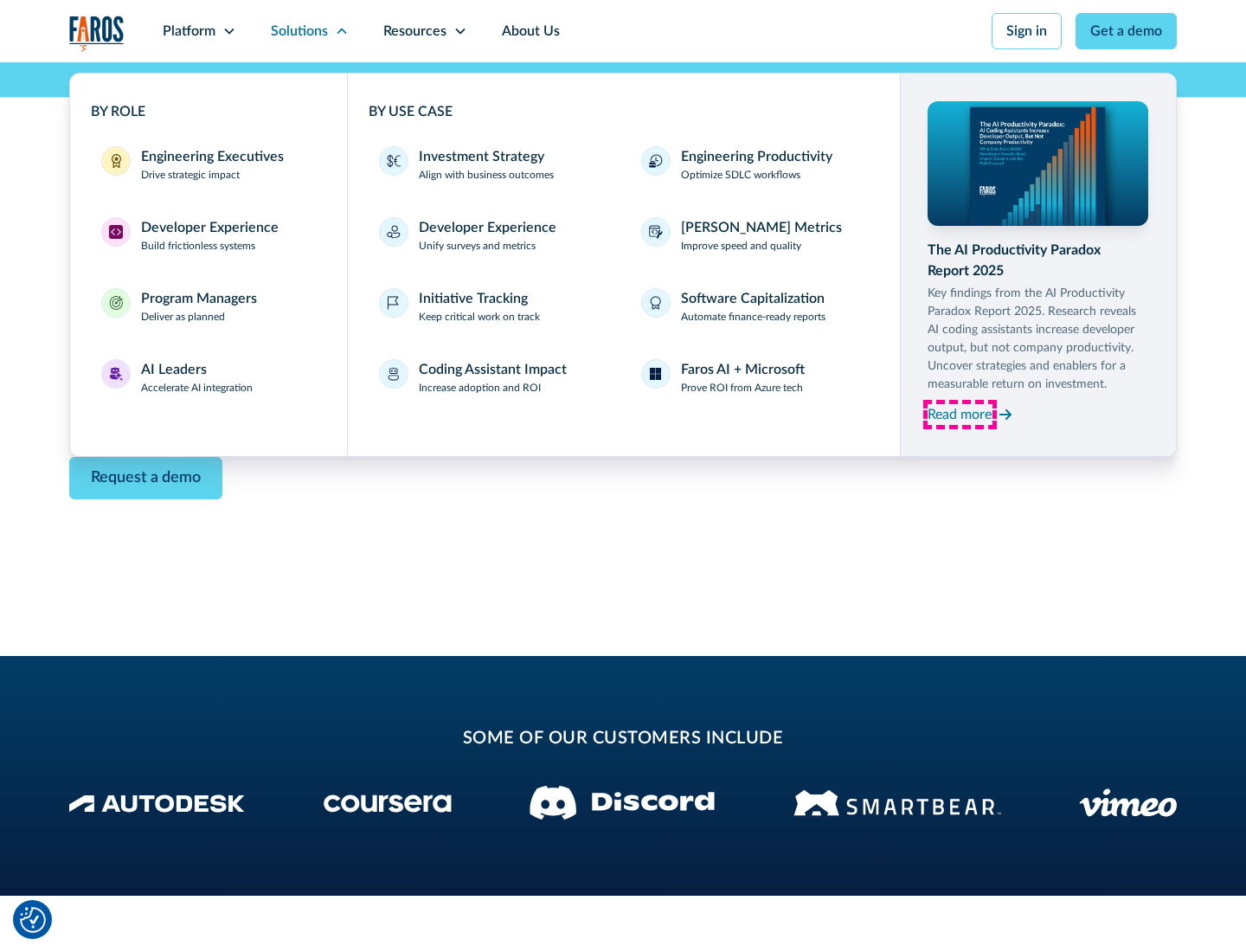
click at [960, 414] on div "Read more" at bounding box center [959, 414] width 64 height 21
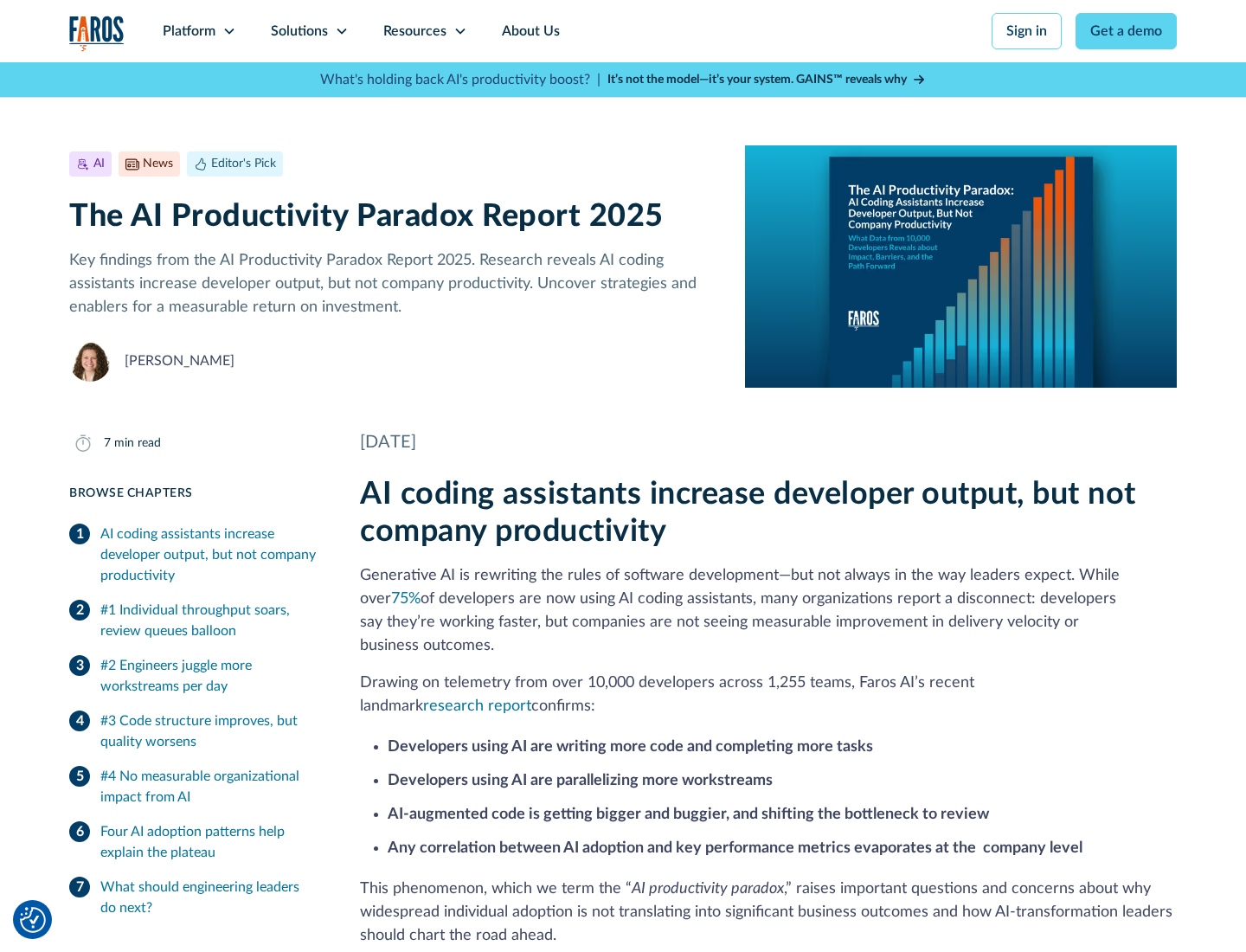
click at [459, 31] on icon at bounding box center [461, 31] width 14 height 14
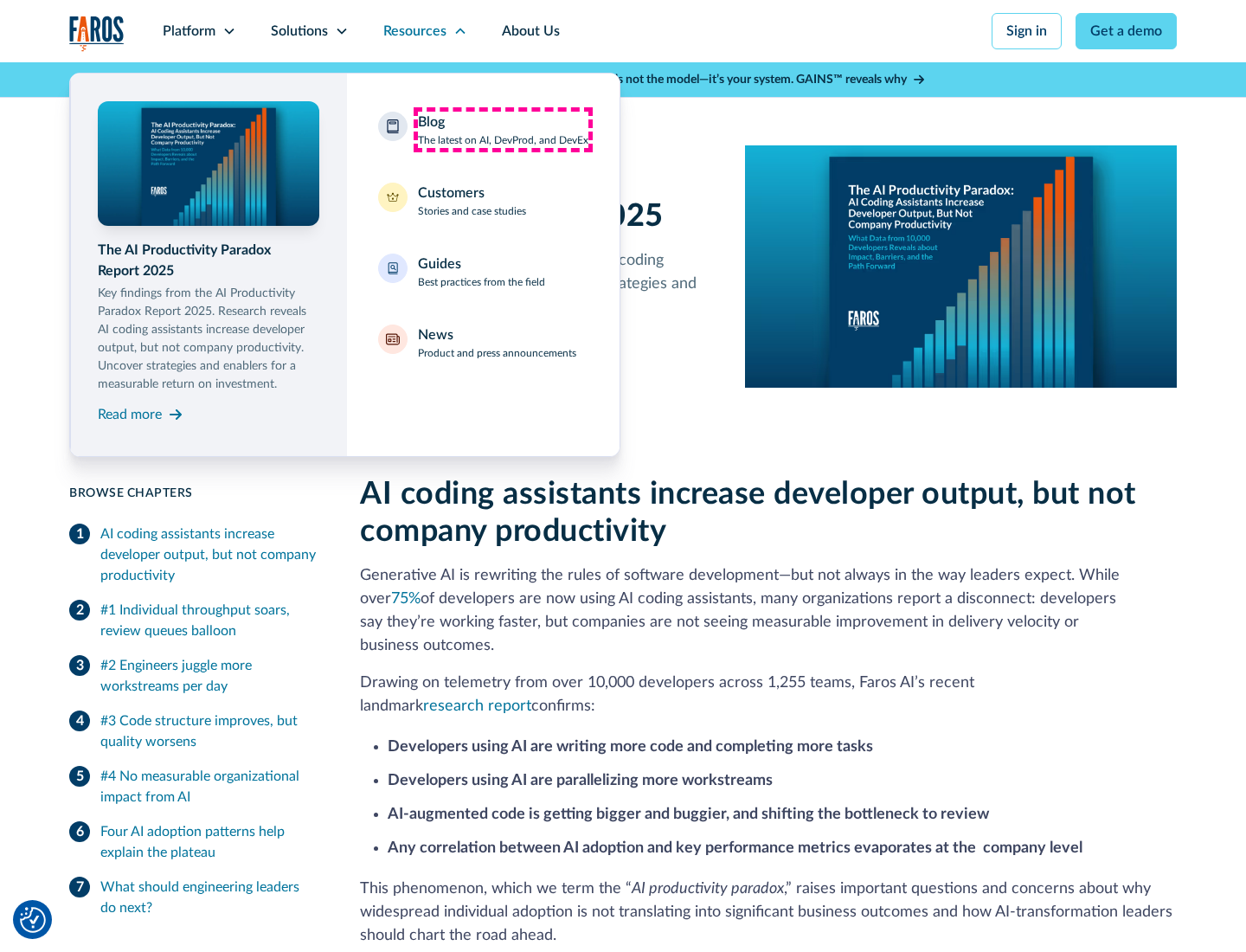
click at [503, 130] on div "Blog The latest on AI, DevProd, and DevEx" at bounding box center [503, 130] width 170 height 37
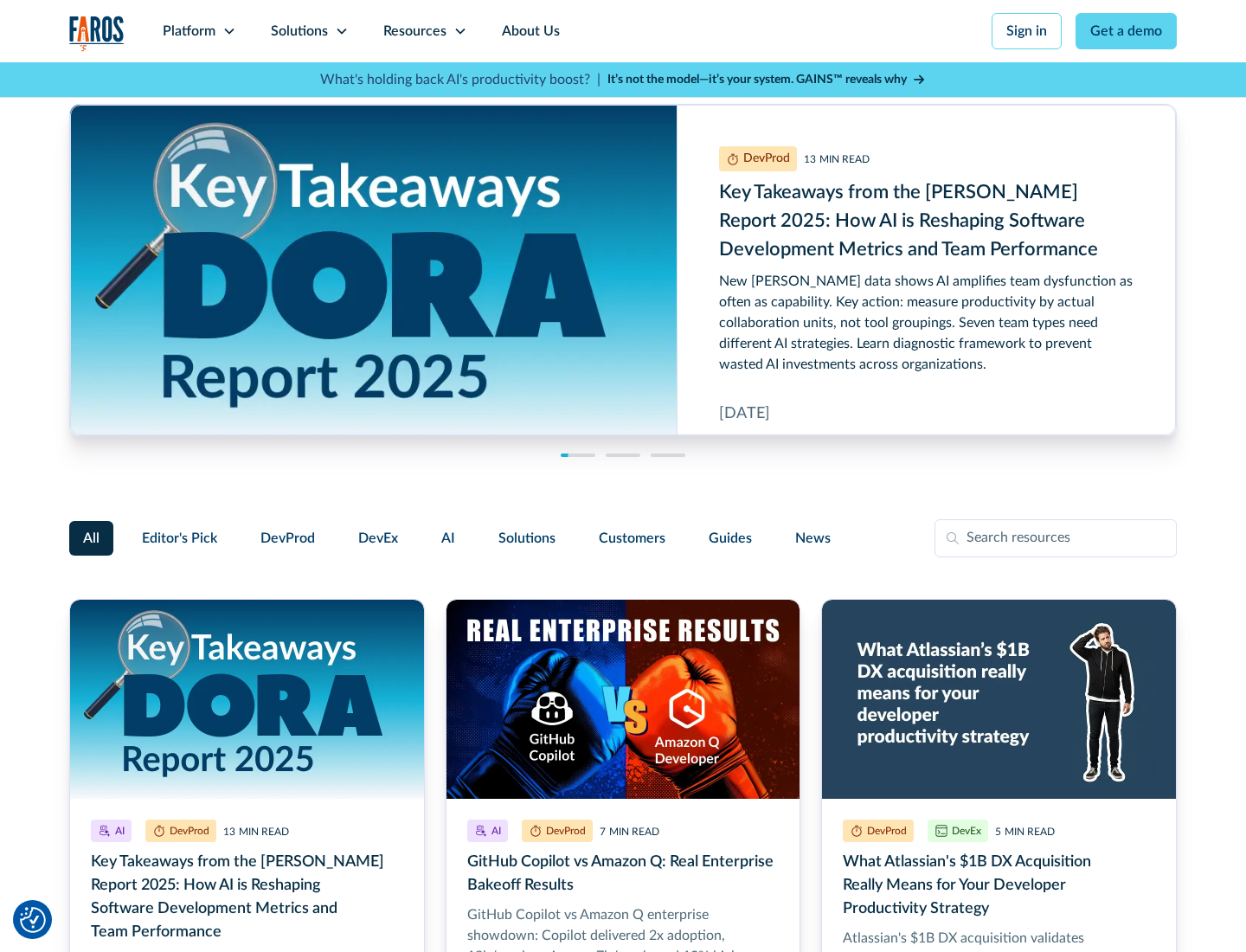
click at [1127, 31] on link "Get a demo" at bounding box center [1126, 31] width 101 height 37
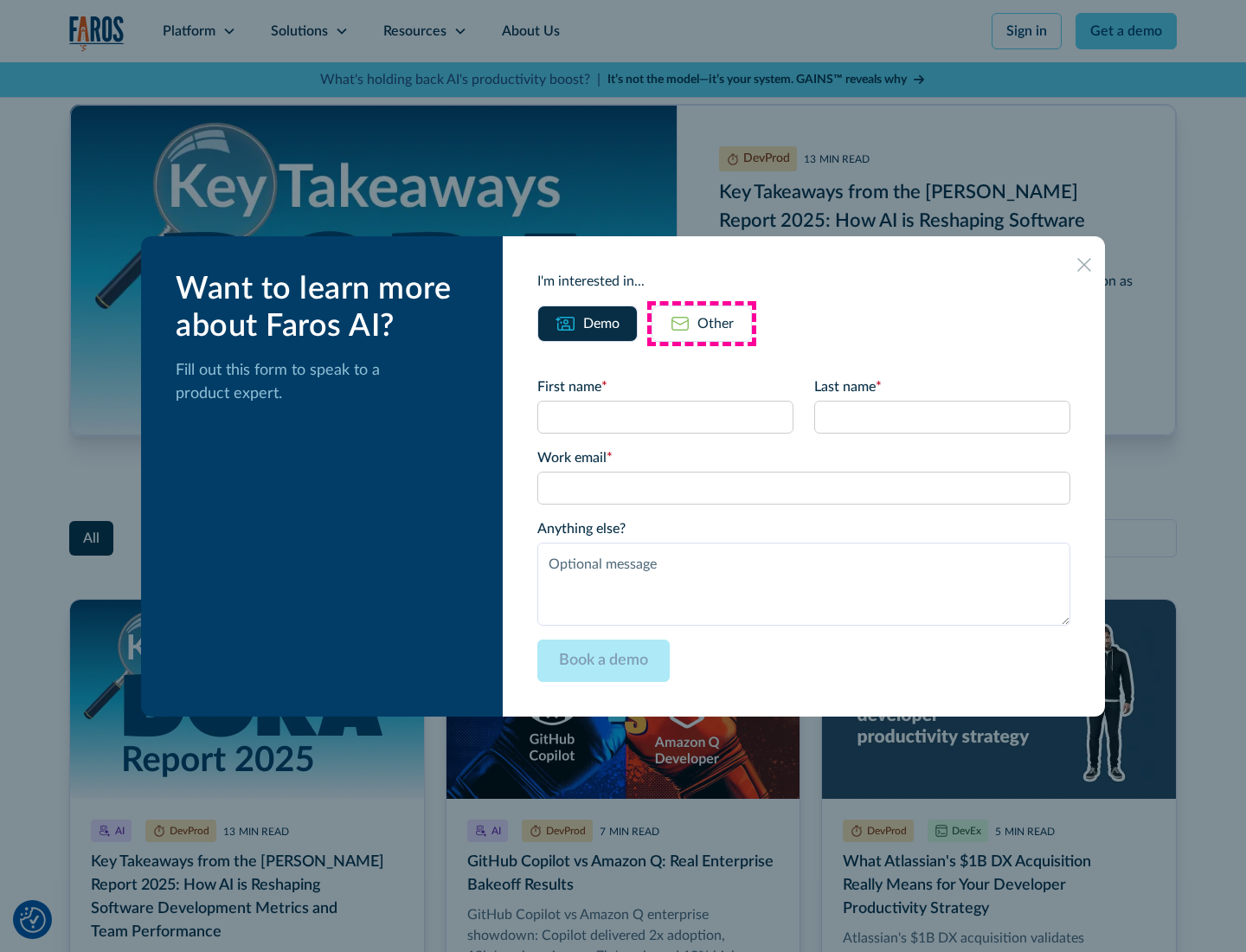
click at [702, 323] on div "Other" at bounding box center [716, 324] width 37 height 21
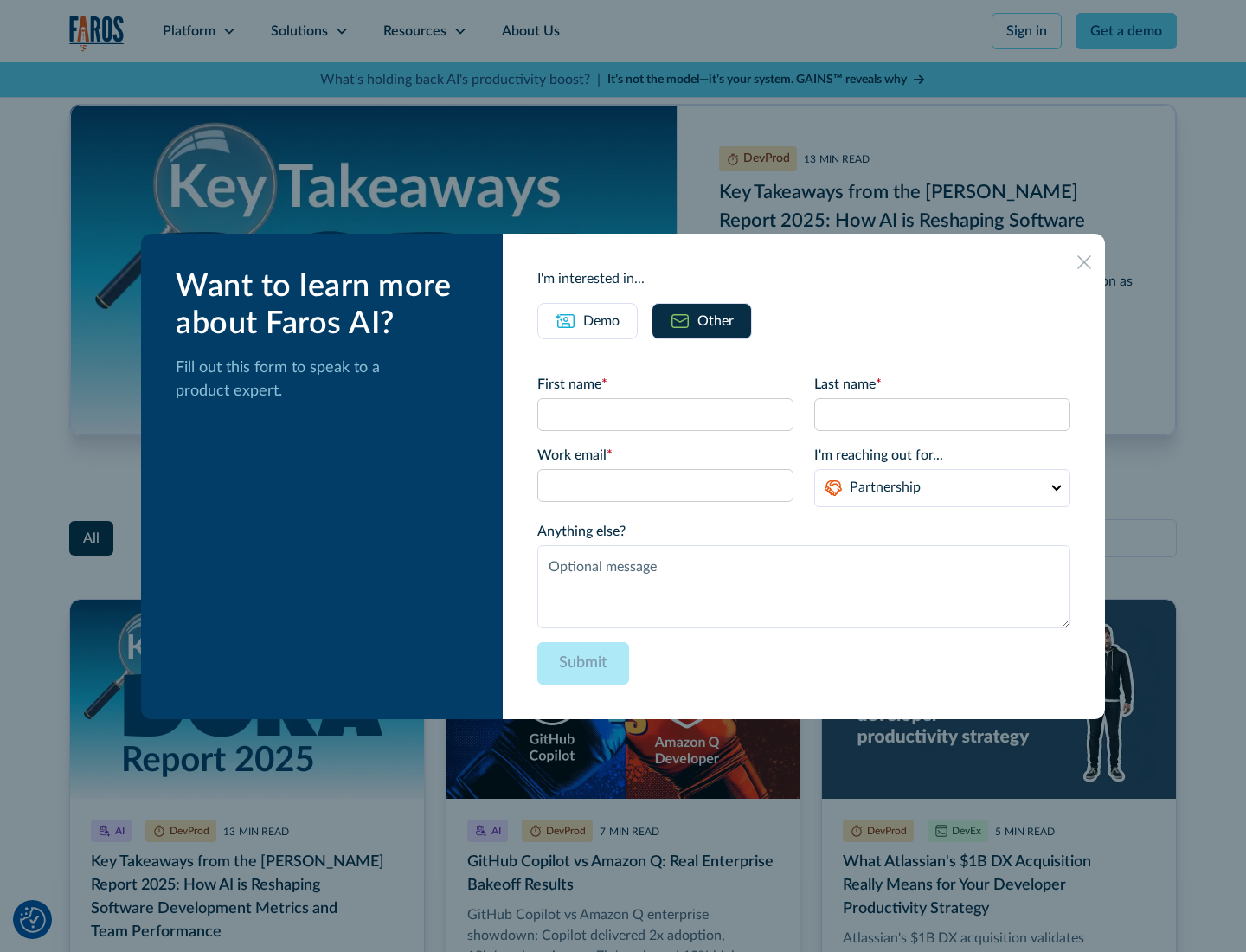
click at [1085, 262] on icon at bounding box center [1085, 263] width 14 height 14
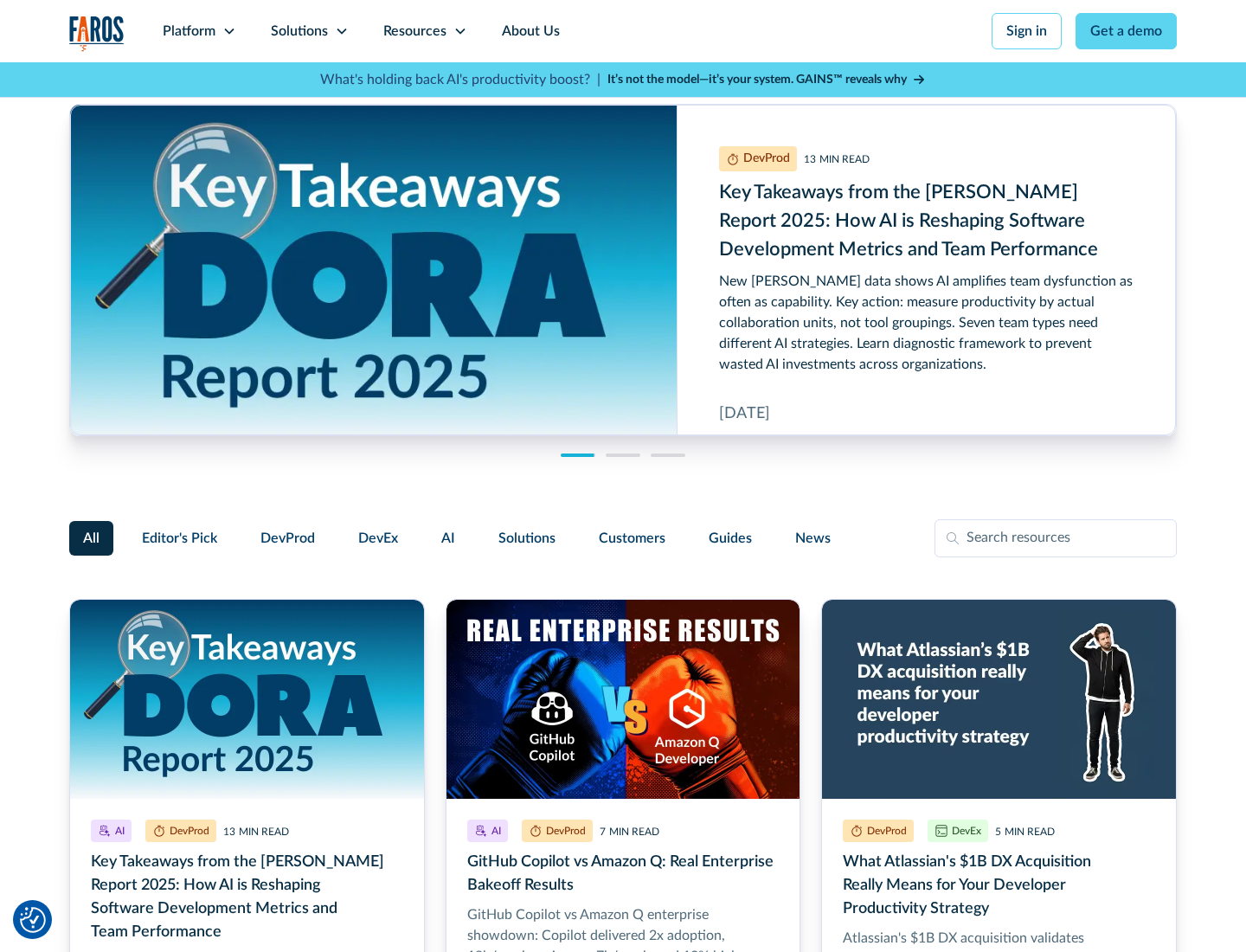
click at [529, 31] on link "About Us" at bounding box center [531, 31] width 92 height 62
